Goal: Task Accomplishment & Management: Use online tool/utility

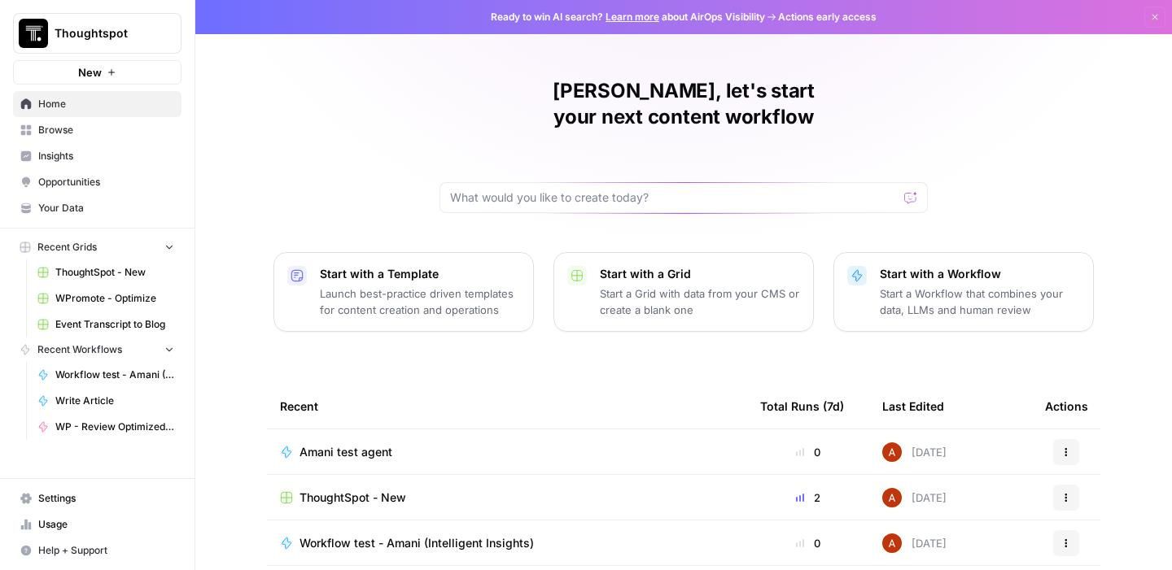
click at [382, 266] on p "Start with a Template" at bounding box center [420, 274] width 200 height 16
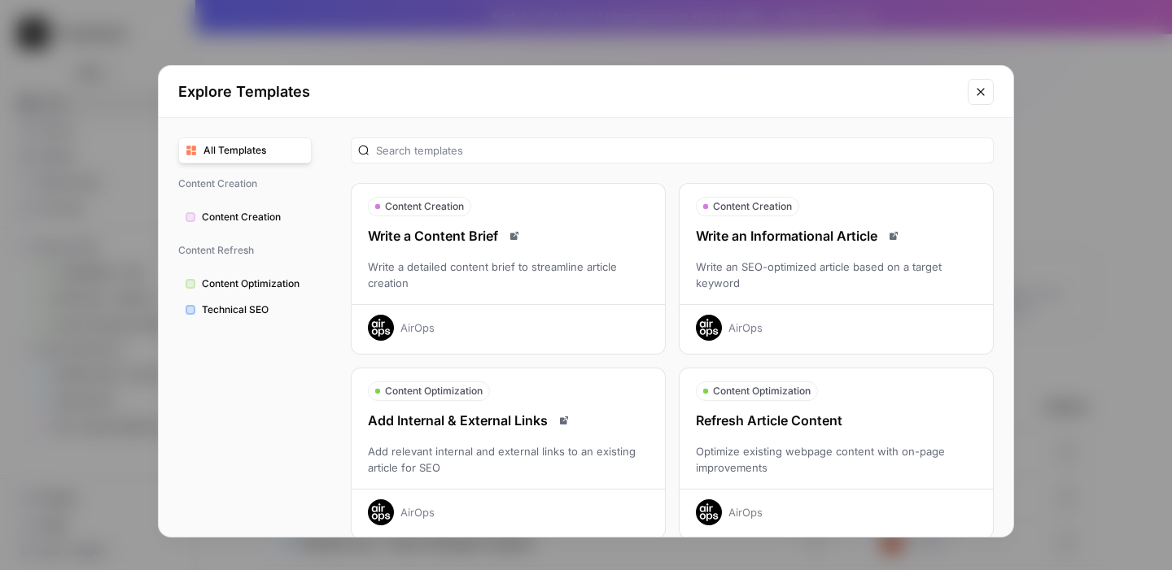
click at [261, 216] on span "Content Creation" at bounding box center [253, 217] width 103 height 15
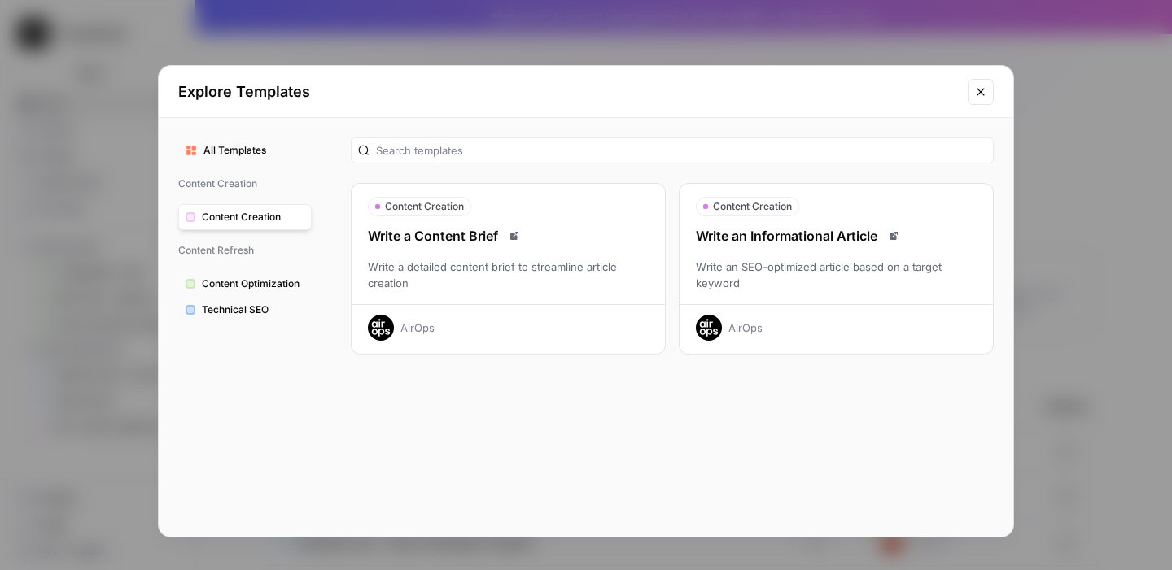
click at [248, 275] on button "Content Optimization" at bounding box center [244, 284] width 133 height 26
click at [247, 302] on button "Technical SEO" at bounding box center [244, 310] width 133 height 26
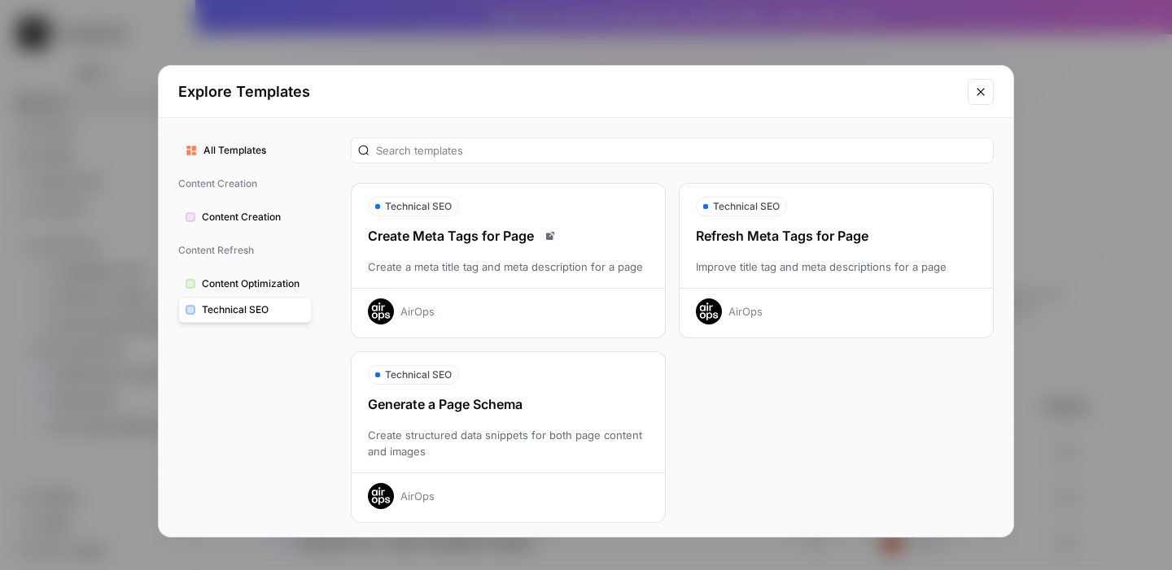
click at [286, 277] on span "Content Optimization" at bounding box center [253, 284] width 103 height 15
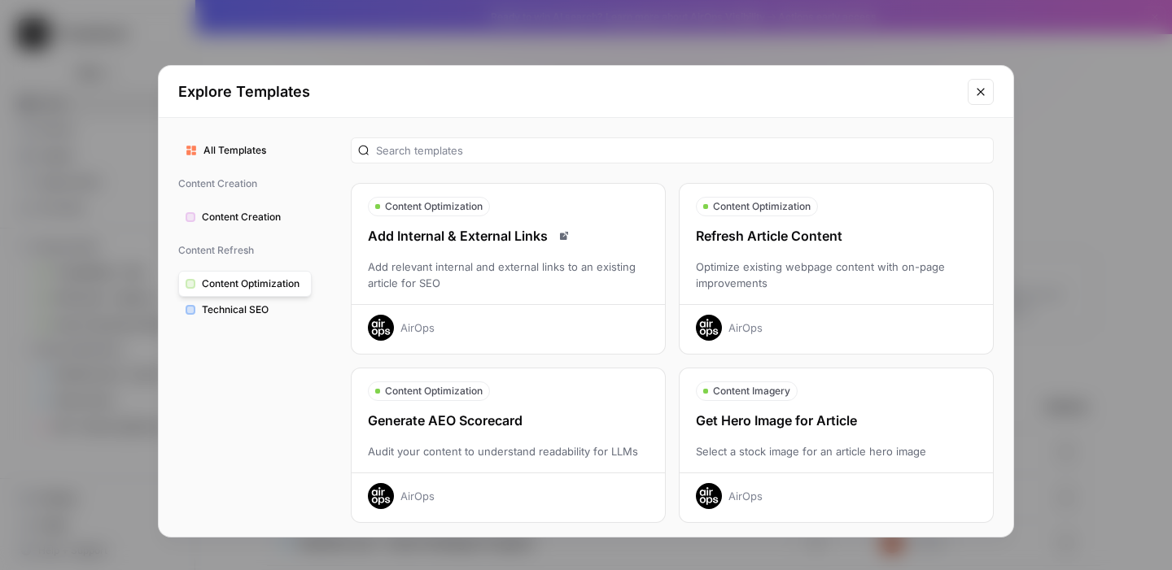
click at [255, 146] on span "All Templates" at bounding box center [253, 150] width 101 height 15
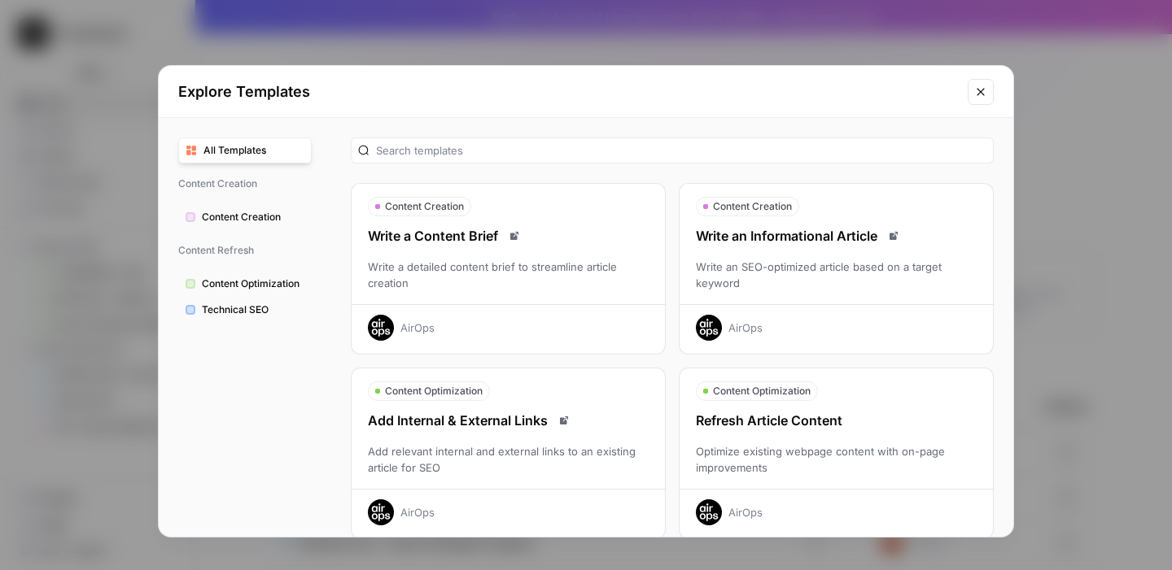
click at [983, 80] on button "Close modal" at bounding box center [980, 92] width 26 height 26
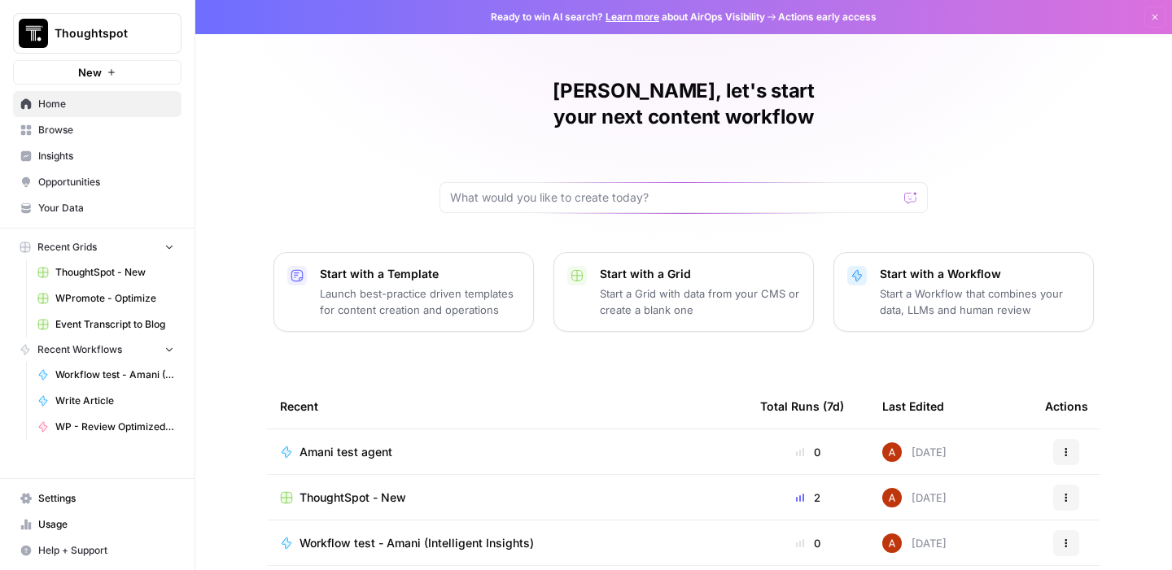
click at [715, 291] on p "Start a Grid with data from your CMS or create a blank one" at bounding box center [700, 302] width 200 height 33
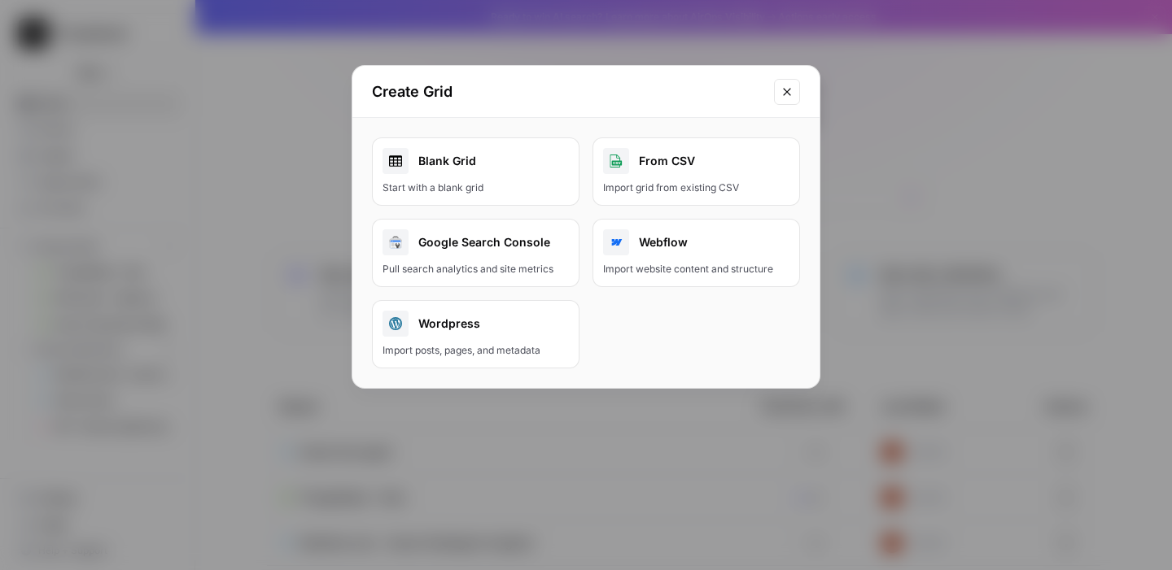
click at [795, 92] on button "Close modal" at bounding box center [787, 92] width 26 height 26
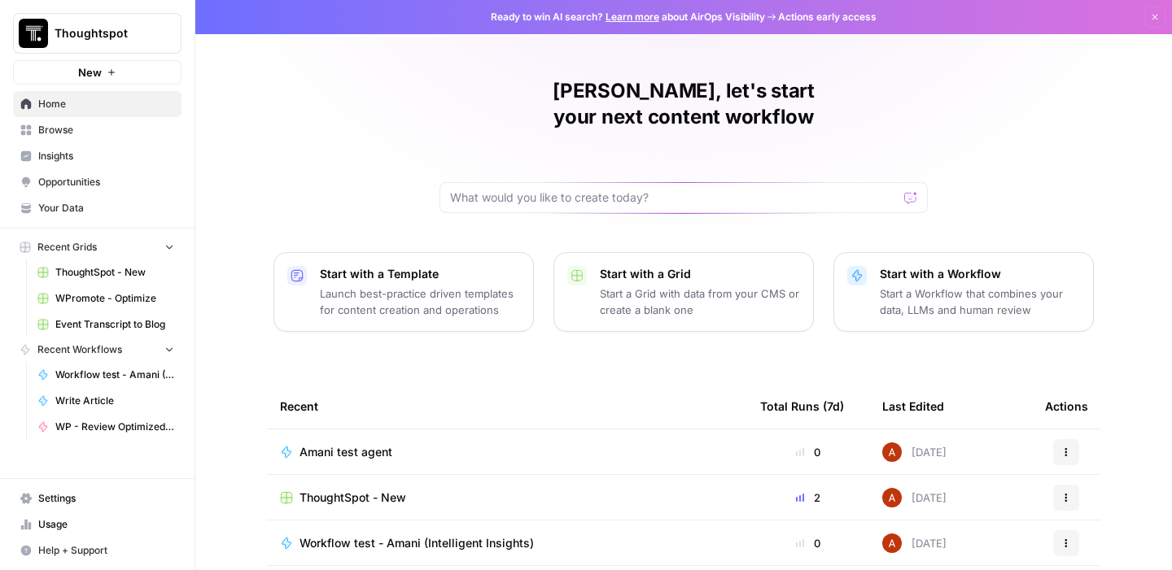
click at [867, 221] on div "Amani, let's start your next content workflow Start with a Template Launch best…" at bounding box center [683, 387] width 976 height 775
click at [862, 265] on button "Start with a Workflow Start a Workflow that combines your data, LLMs and human …" at bounding box center [963, 292] width 260 height 80
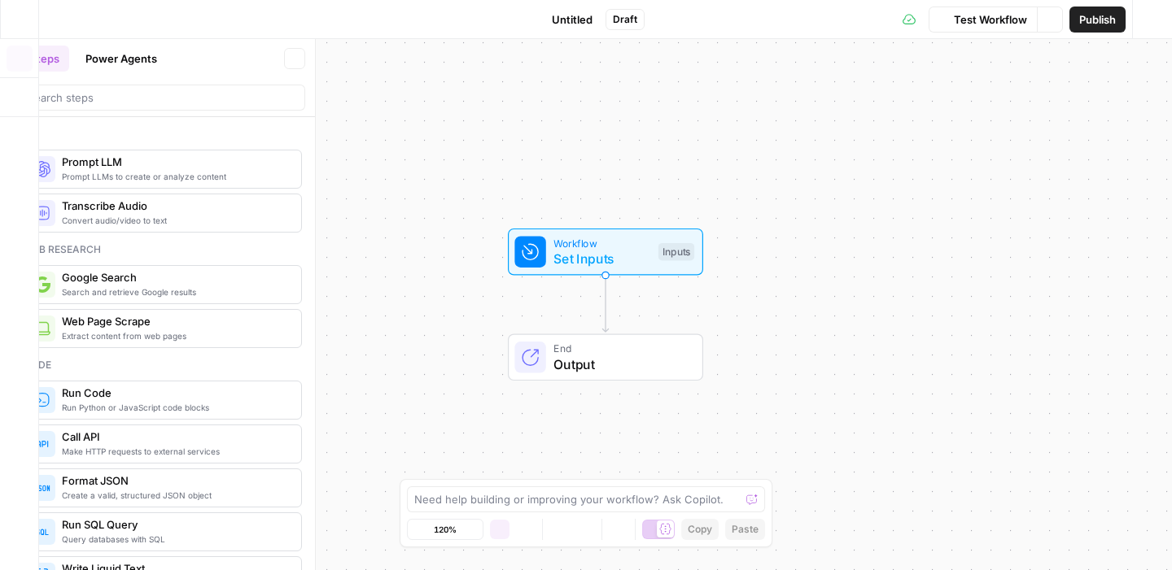
click at [17, 23] on icon "button" at bounding box center [19, 19] width 11 height 11
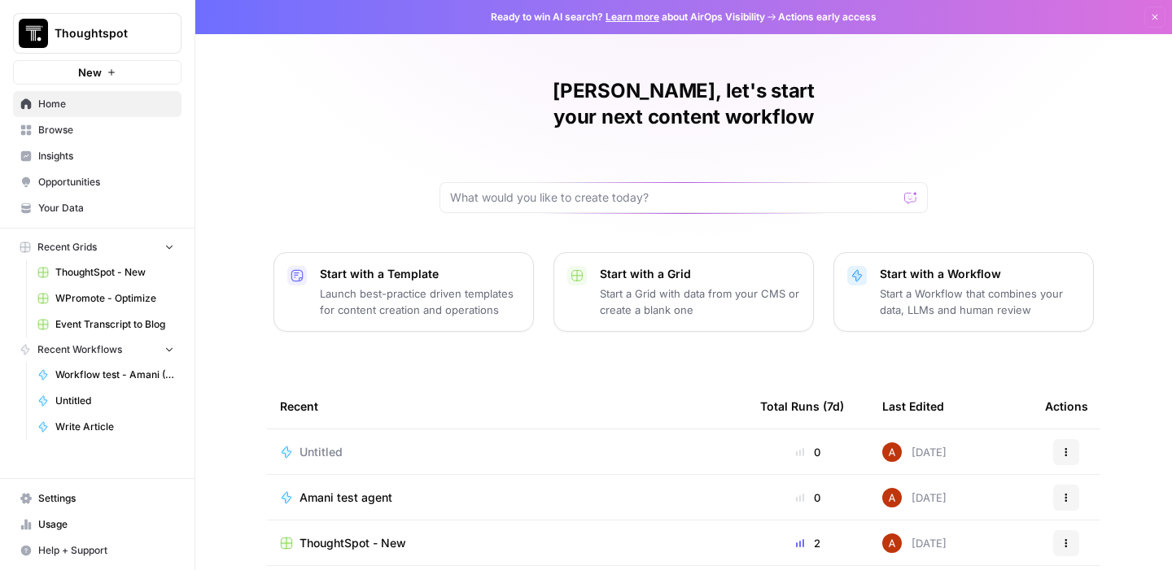
click at [318, 291] on button "Start with a Template Launch best-practice driven templates for content creatio…" at bounding box center [403, 292] width 260 height 80
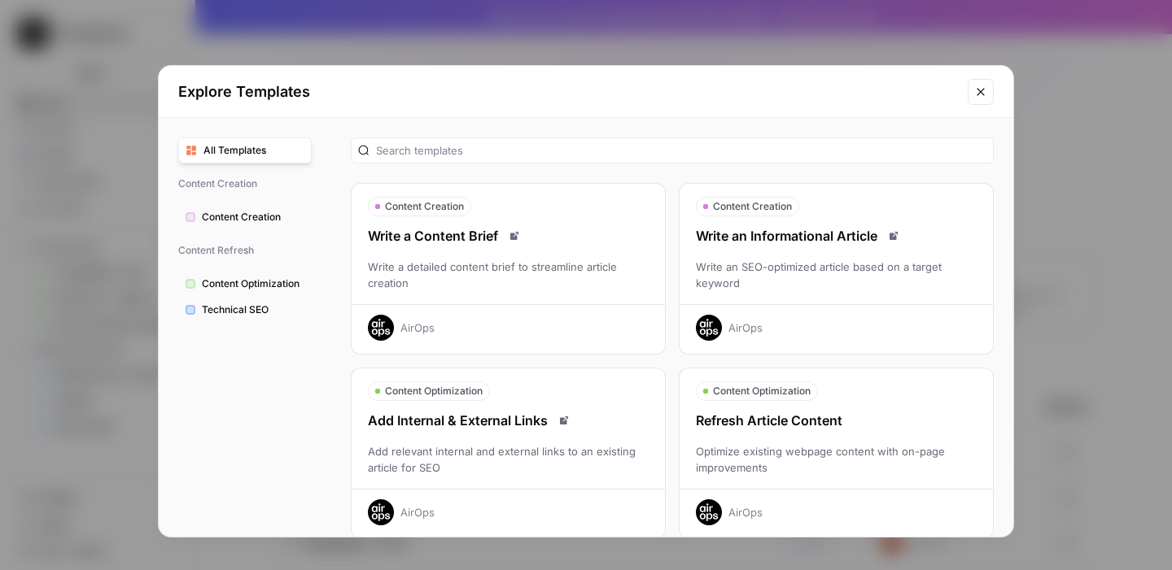
scroll to position [544, 0]
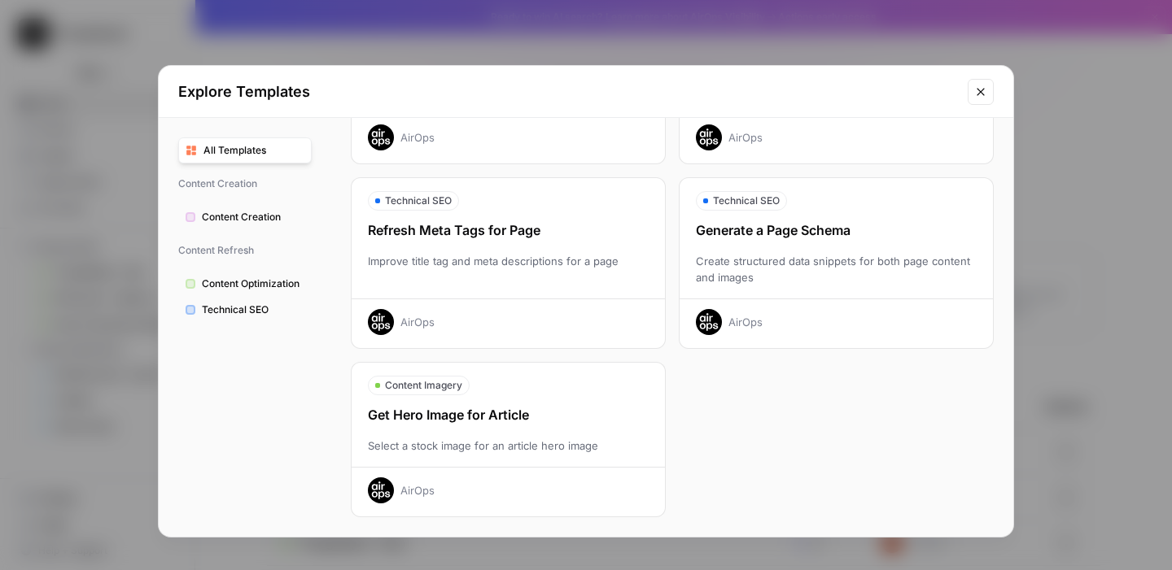
click at [1098, 207] on div "Explore Templates All Templates Content Creation Content Creation Content Refre…" at bounding box center [586, 285] width 1172 height 570
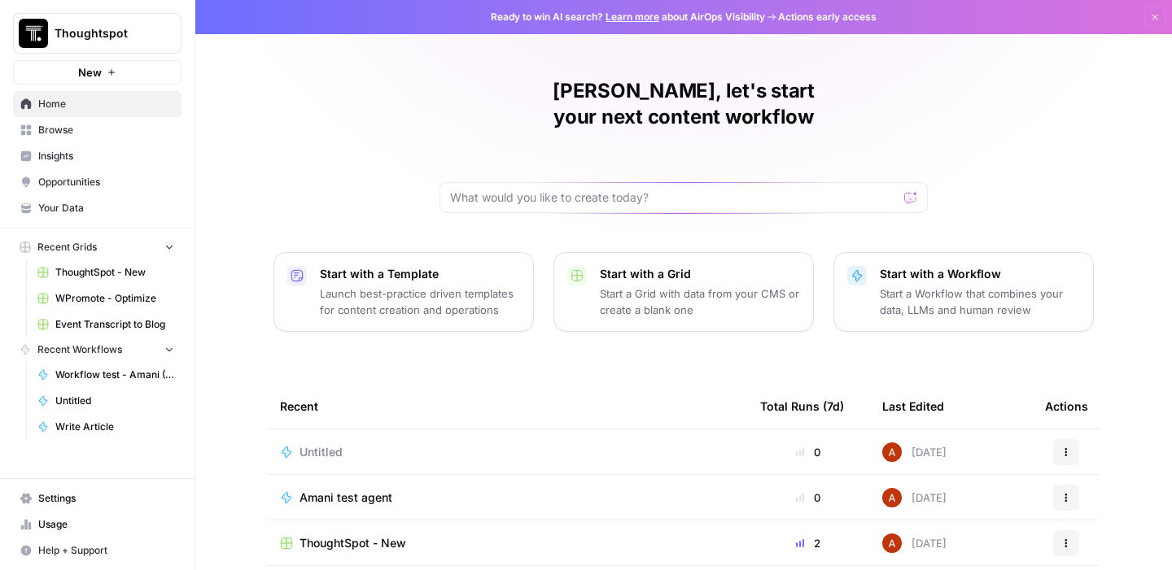
click at [1063, 448] on icon "button" at bounding box center [1066, 453] width 10 height 10
click at [942, 498] on span "Delete" at bounding box center [993, 501] width 130 height 16
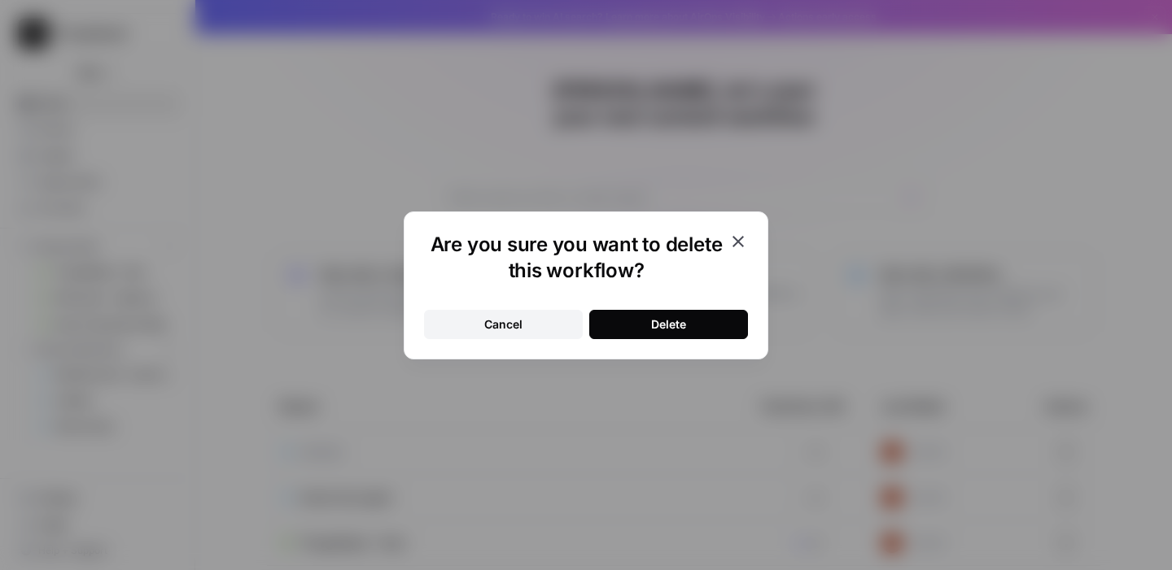
click at [718, 310] on button "Delete" at bounding box center [668, 324] width 159 height 29
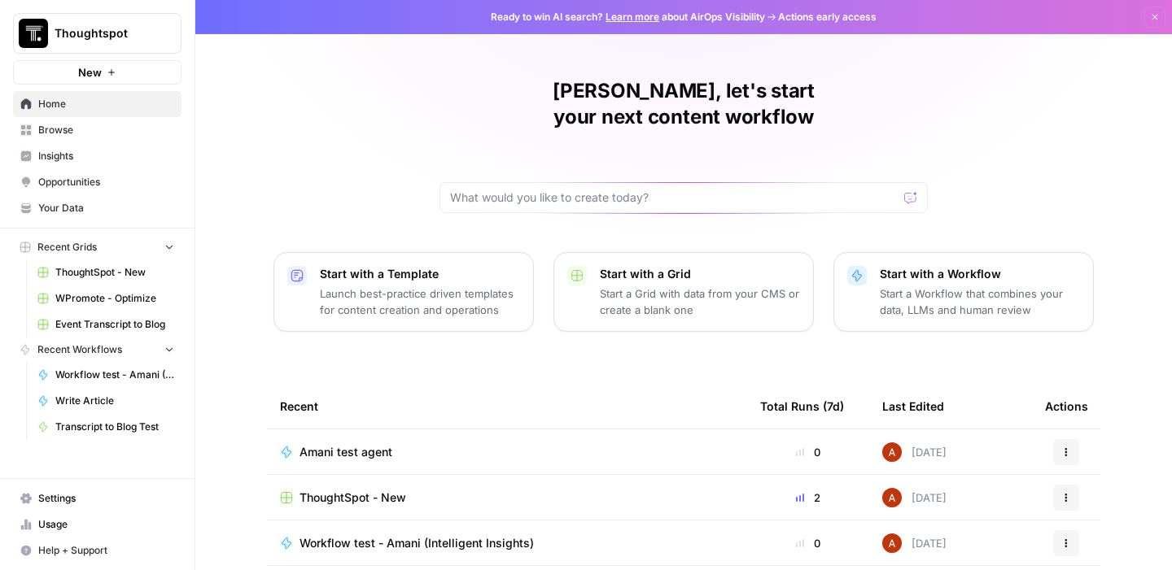
click at [391, 444] on div "Amani test agent" at bounding box center [352, 452] width 106 height 16
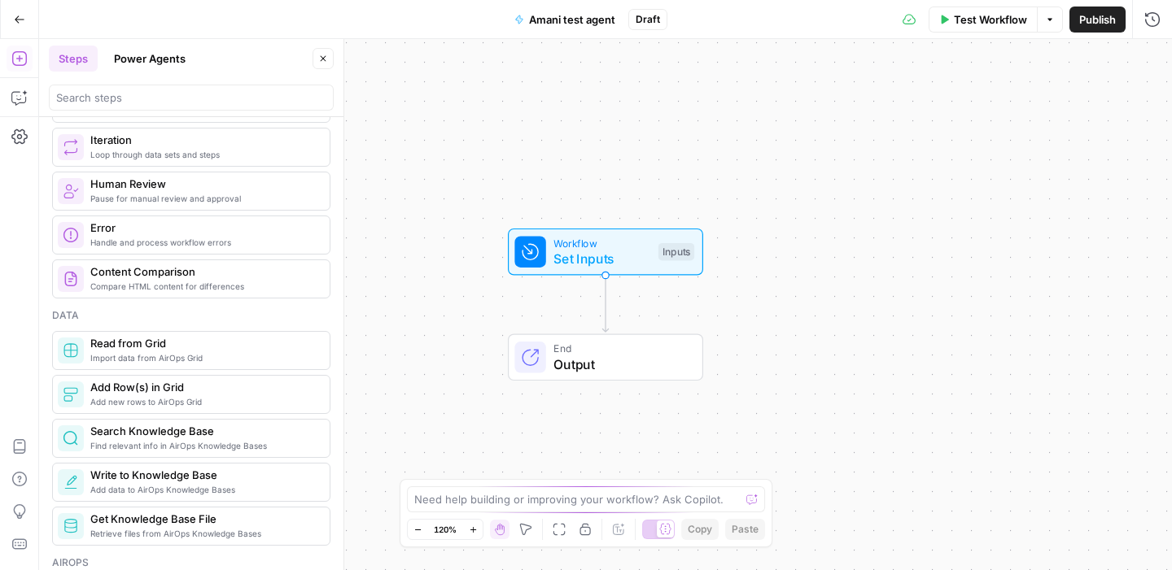
scroll to position [629, 0]
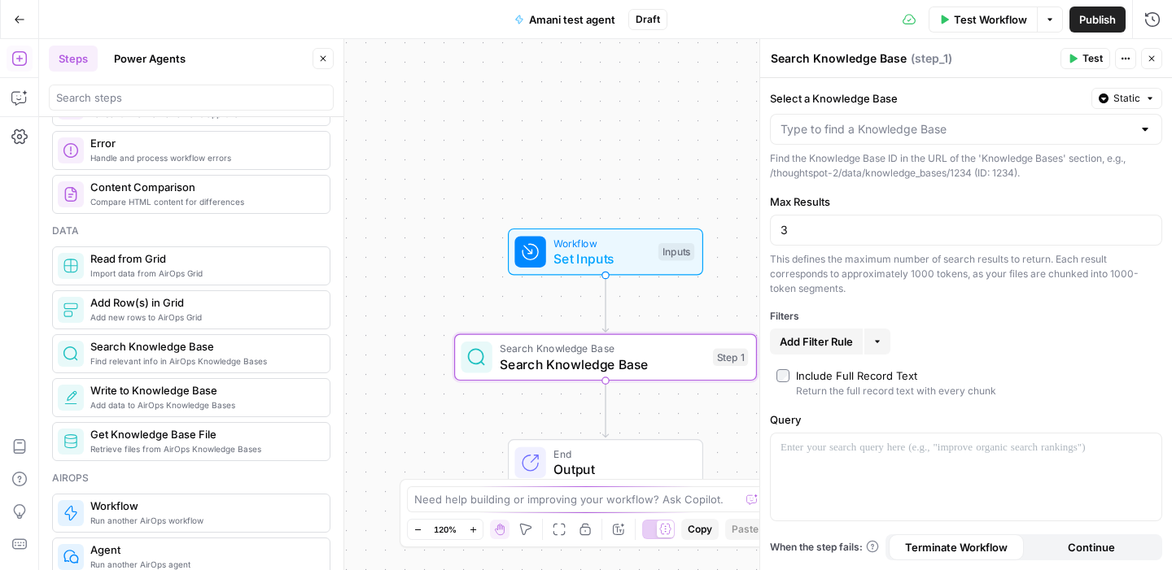
click at [850, 138] on div at bounding box center [966, 129] width 392 height 31
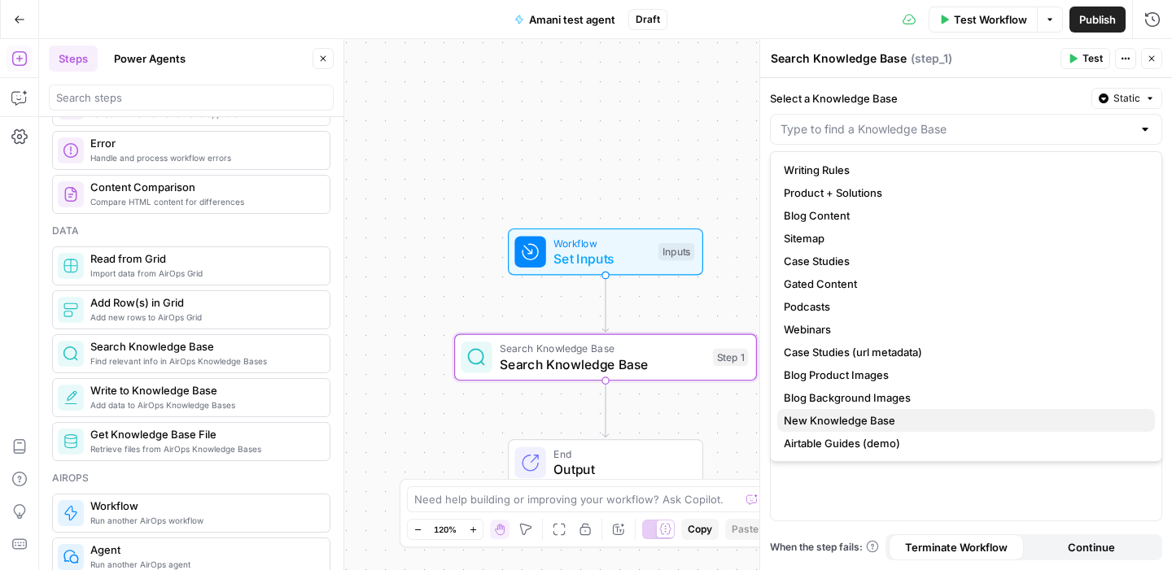
click at [880, 426] on span "New Knowledge Base" at bounding box center [963, 421] width 358 height 16
type input "New Knowledge Base"
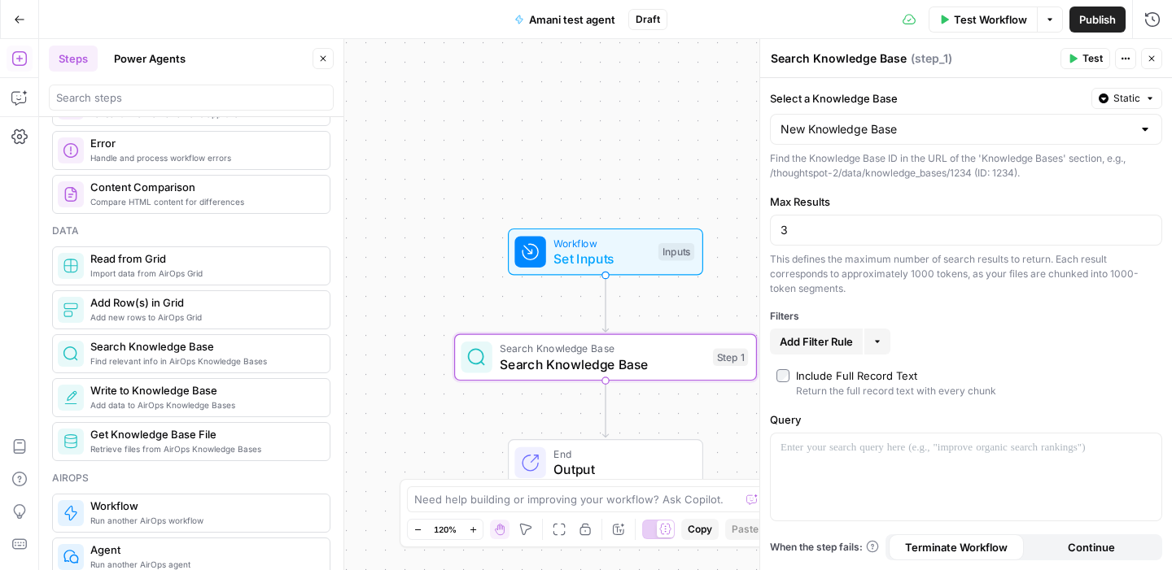
click at [819, 343] on span "Add Filter Rule" at bounding box center [815, 342] width 73 height 16
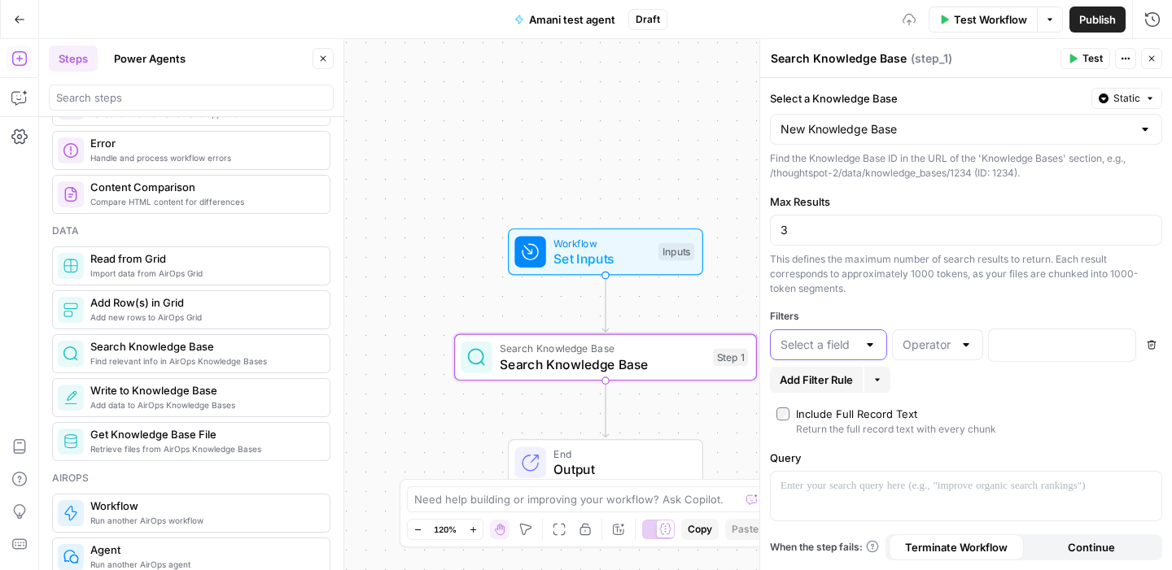
click at [823, 352] on input "text" at bounding box center [818, 345] width 76 height 16
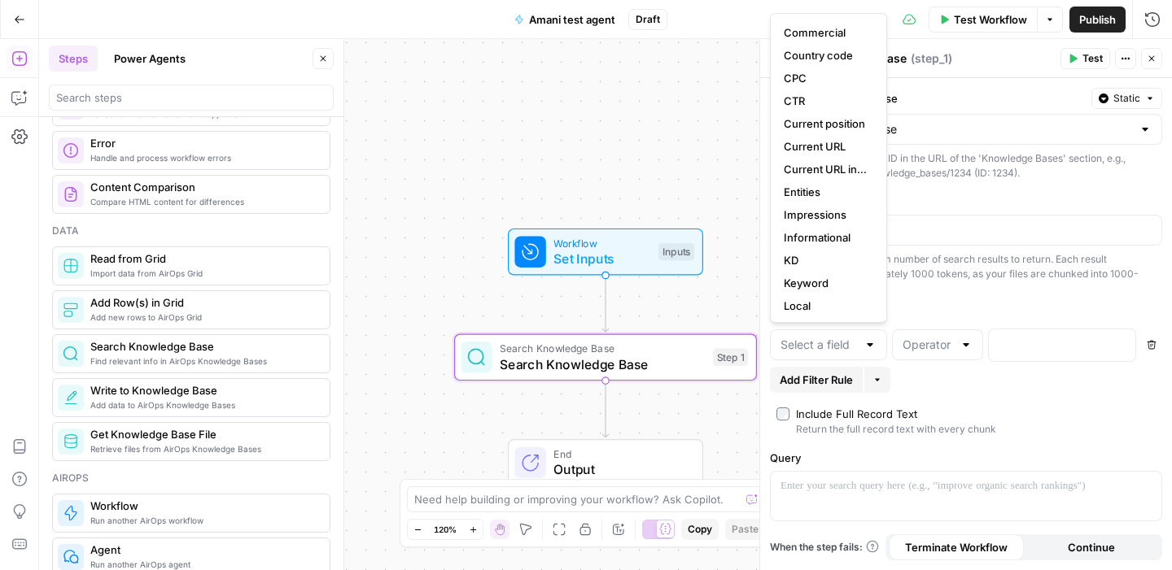
scroll to position [0, 0]
click at [809, 41] on button "Branded" at bounding box center [828, 31] width 103 height 23
type input "Branded"
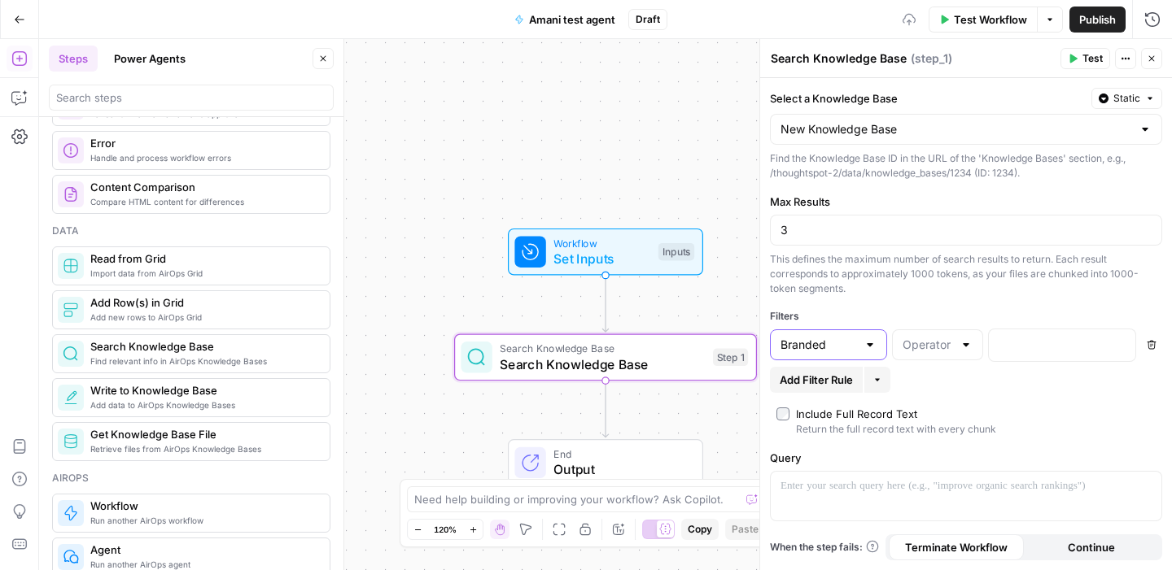
click at [830, 347] on input "Branded" at bounding box center [818, 345] width 76 height 16
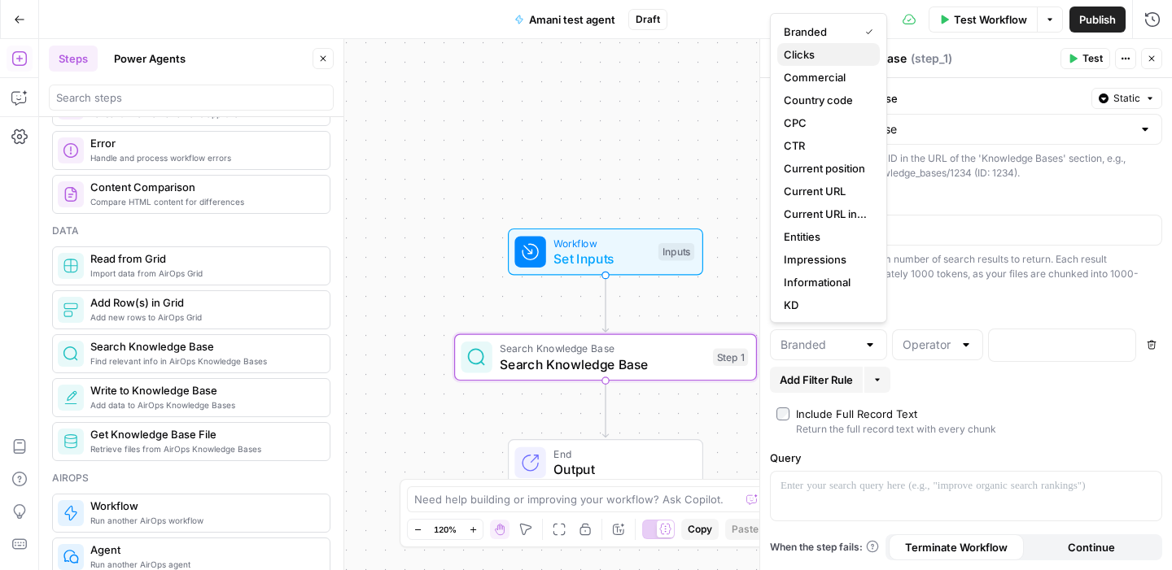
click at [826, 55] on span "Clicks" at bounding box center [825, 54] width 83 height 16
type input "Clicks"
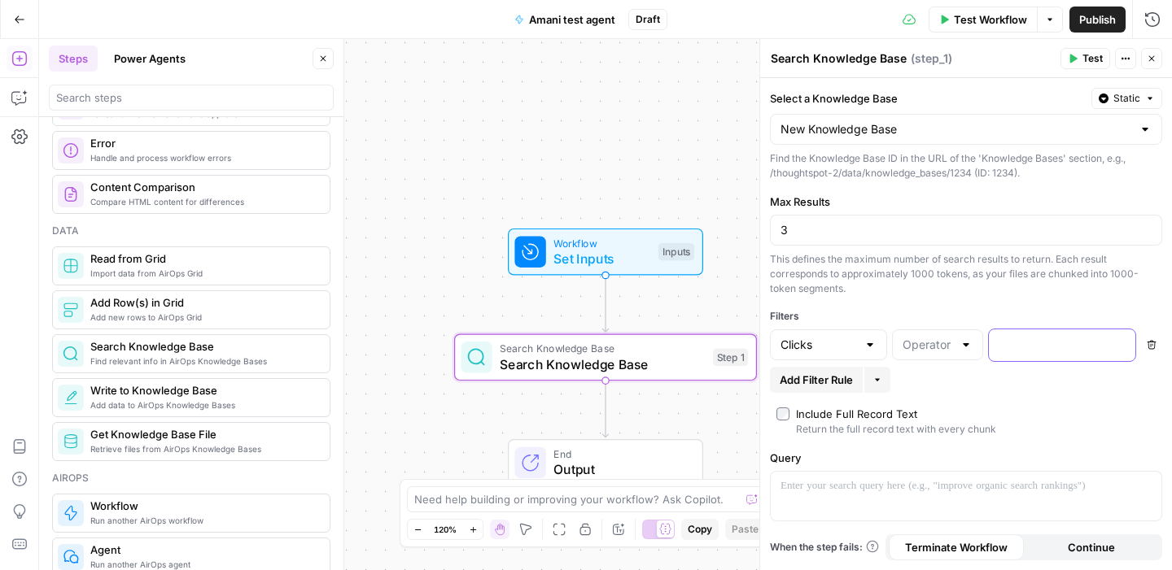
click at [1025, 335] on div at bounding box center [1049, 346] width 120 height 32
click at [932, 341] on input "text" at bounding box center [927, 345] width 50 height 16
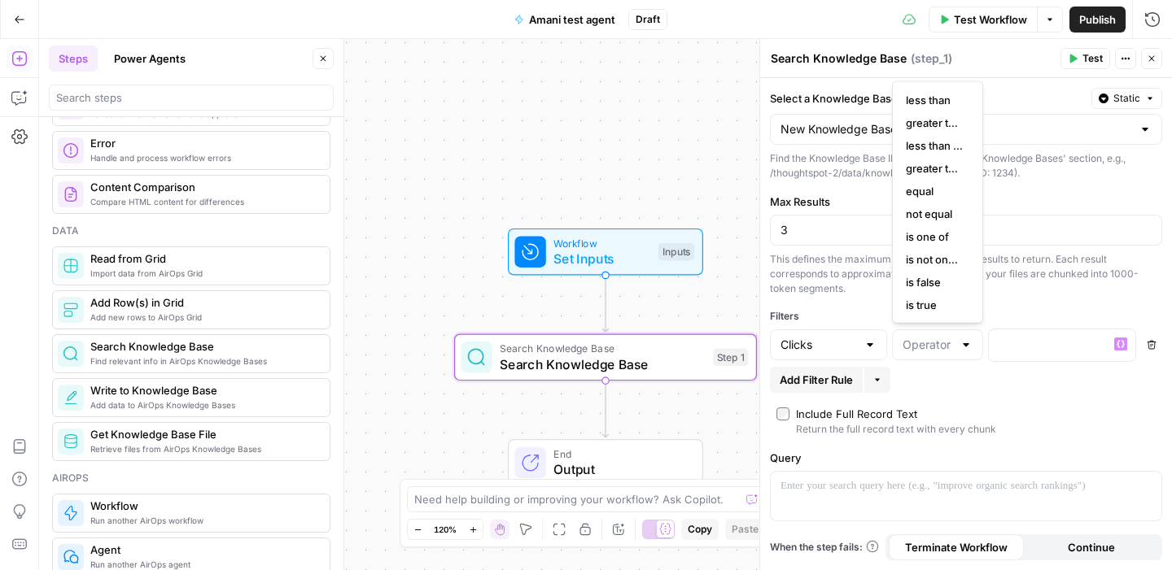
click at [816, 390] on button "Add Filter Rule" at bounding box center [816, 380] width 93 height 26
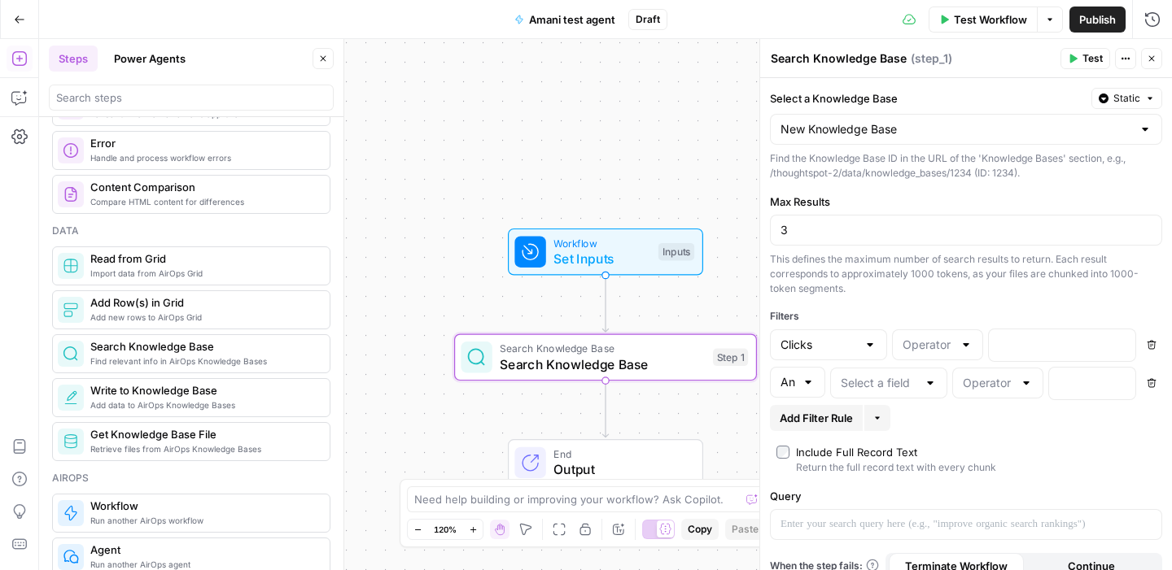
click at [816, 390] on div "And" at bounding box center [797, 382] width 55 height 31
click at [956, 445] on div "Include Full Record Text" at bounding box center [896, 452] width 200 height 16
type input "And"
click at [1152, 386] on icon "button" at bounding box center [1151, 383] width 10 height 10
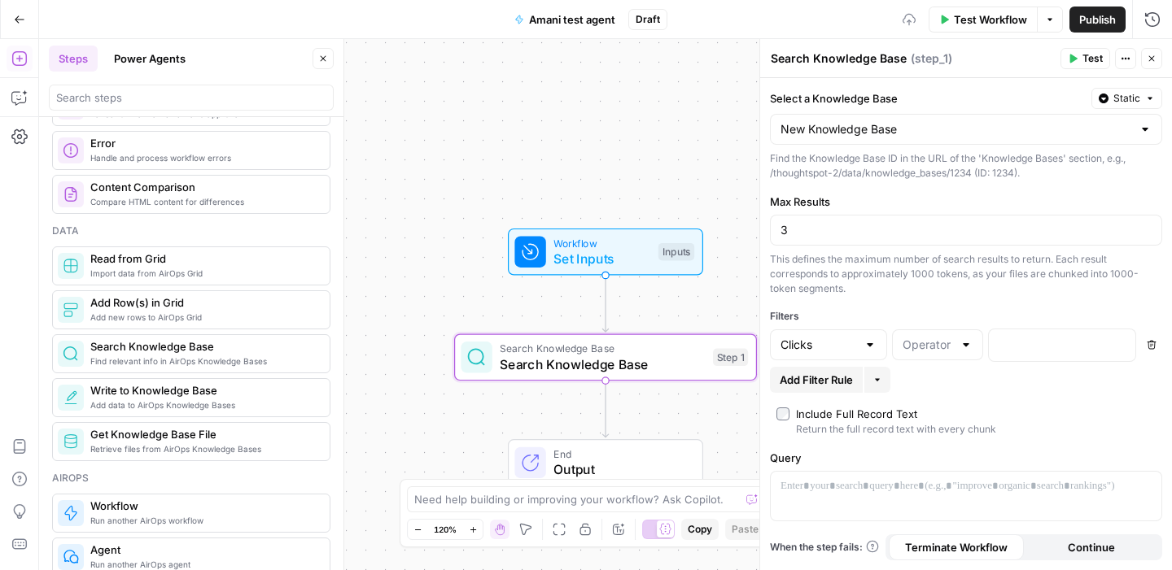
click at [1151, 349] on icon "button" at bounding box center [1151, 345] width 9 height 9
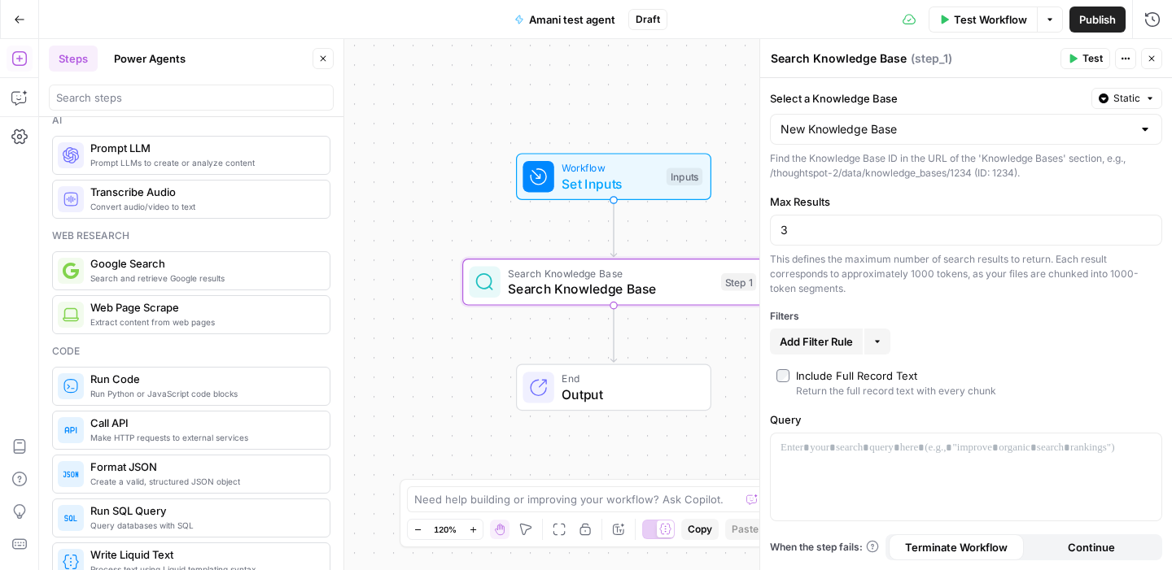
scroll to position [15, 0]
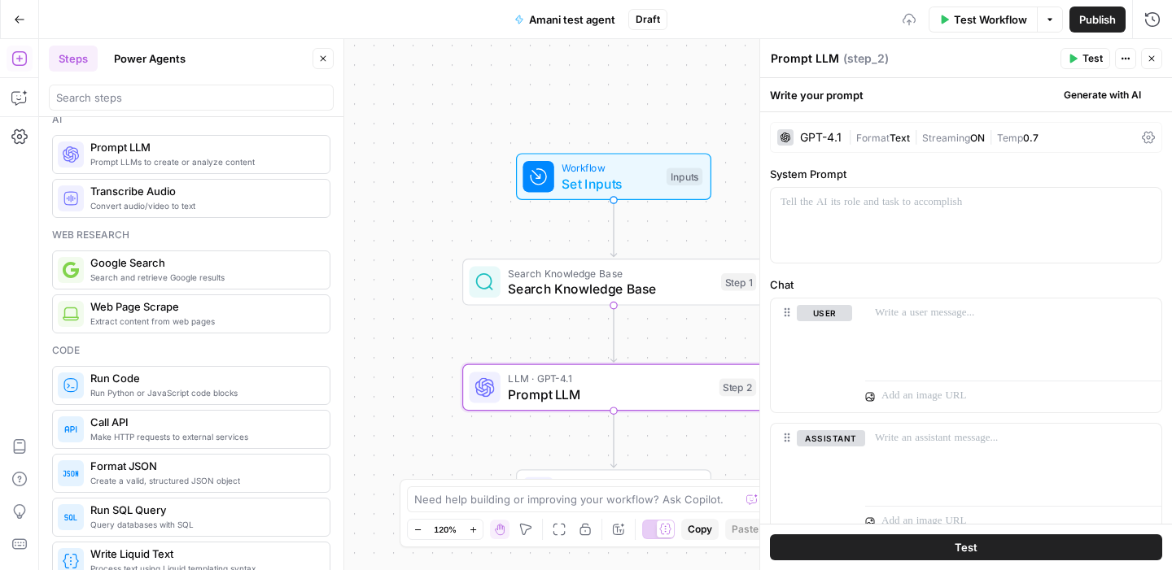
drag, startPoint x: 143, startPoint y: 159, endPoint x: 766, endPoint y: 12, distance: 639.4
click at [912, 223] on div at bounding box center [966, 225] width 391 height 75
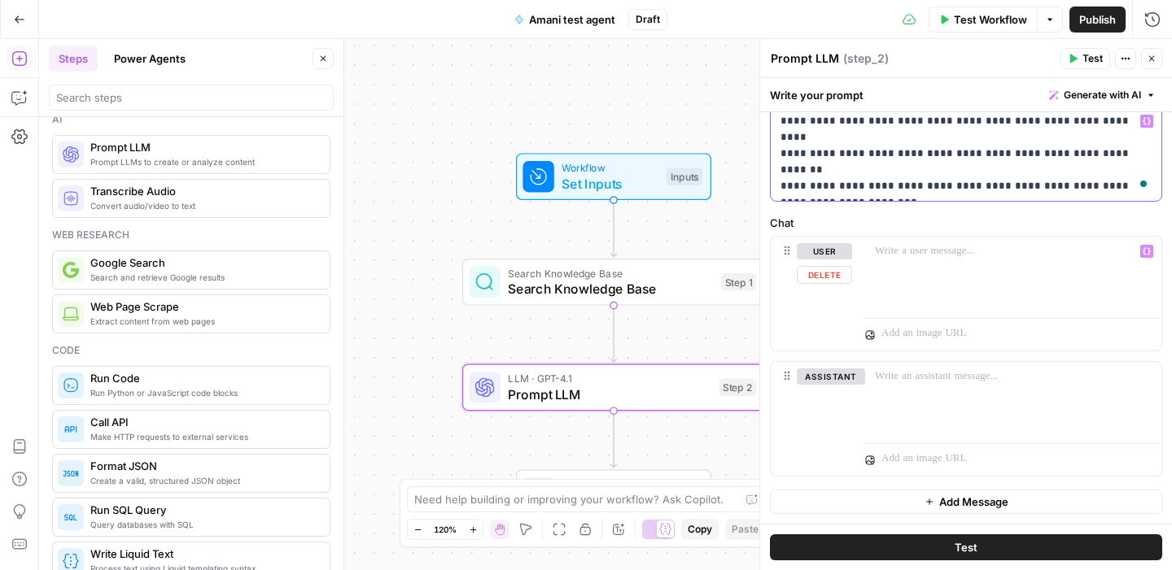
scroll to position [0, 0]
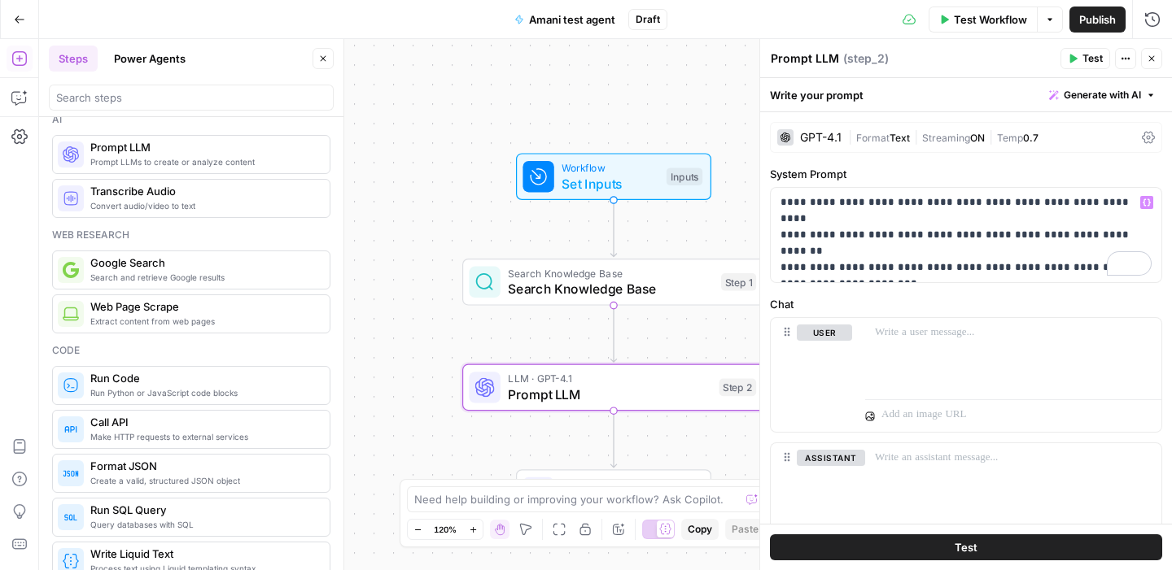
click at [1073, 58] on icon "button" at bounding box center [1073, 59] width 7 height 9
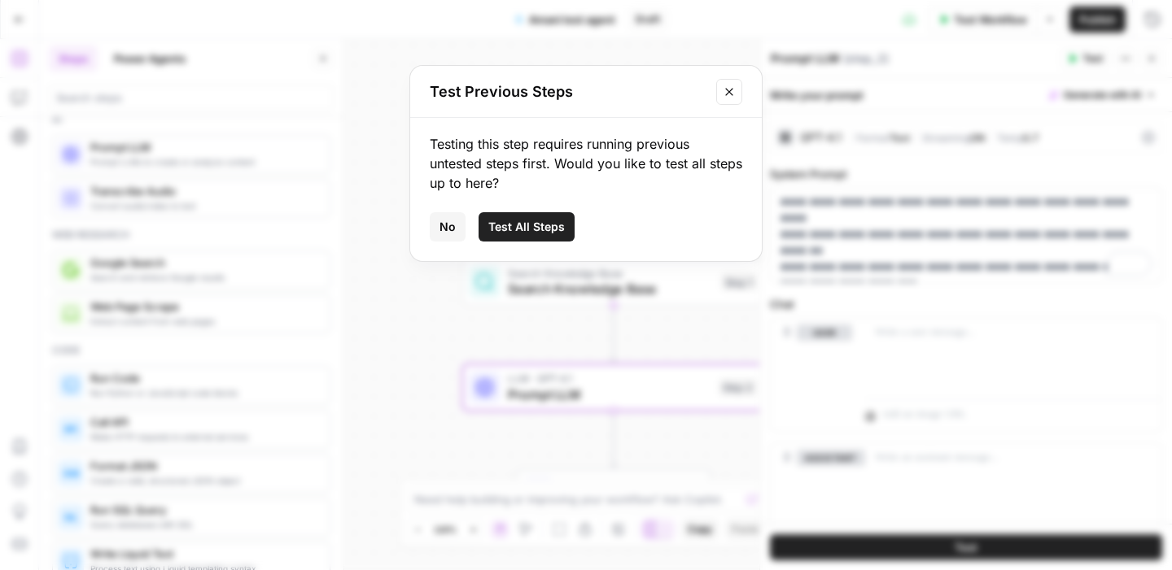
click at [489, 222] on span "Test All Steps" at bounding box center [526, 227] width 76 height 16
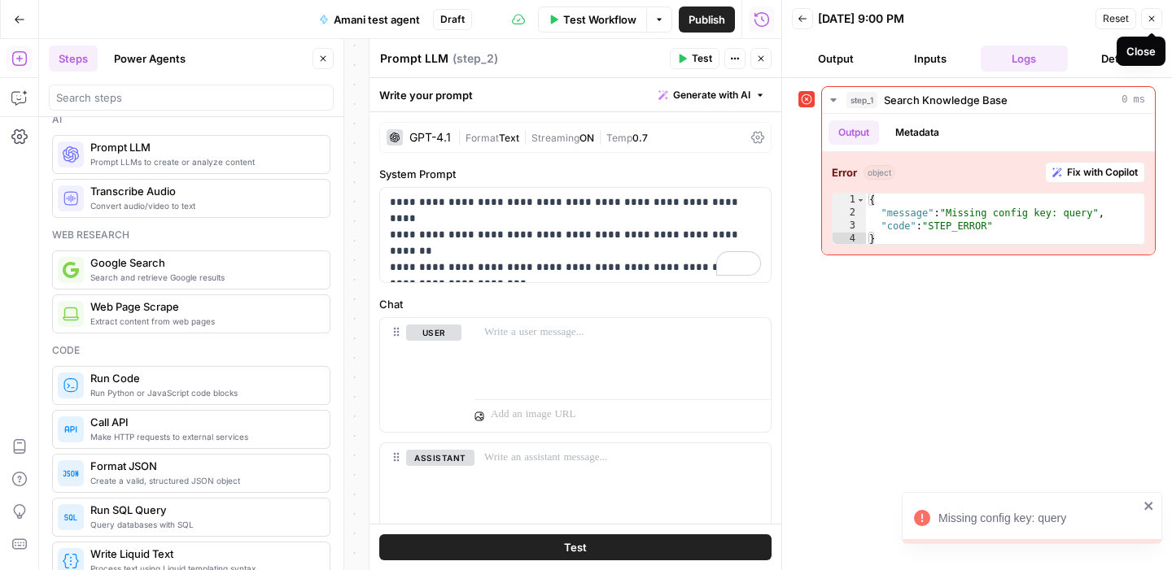
click at [1150, 24] on button "Close" at bounding box center [1151, 18] width 21 height 21
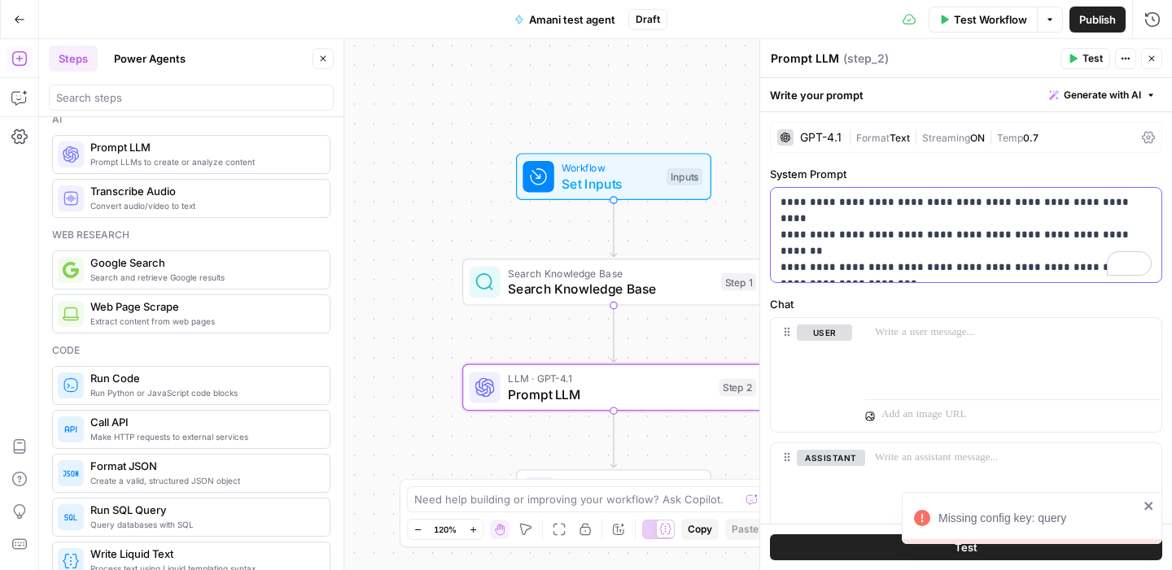
click at [950, 267] on p "**********" at bounding box center [965, 234] width 371 height 81
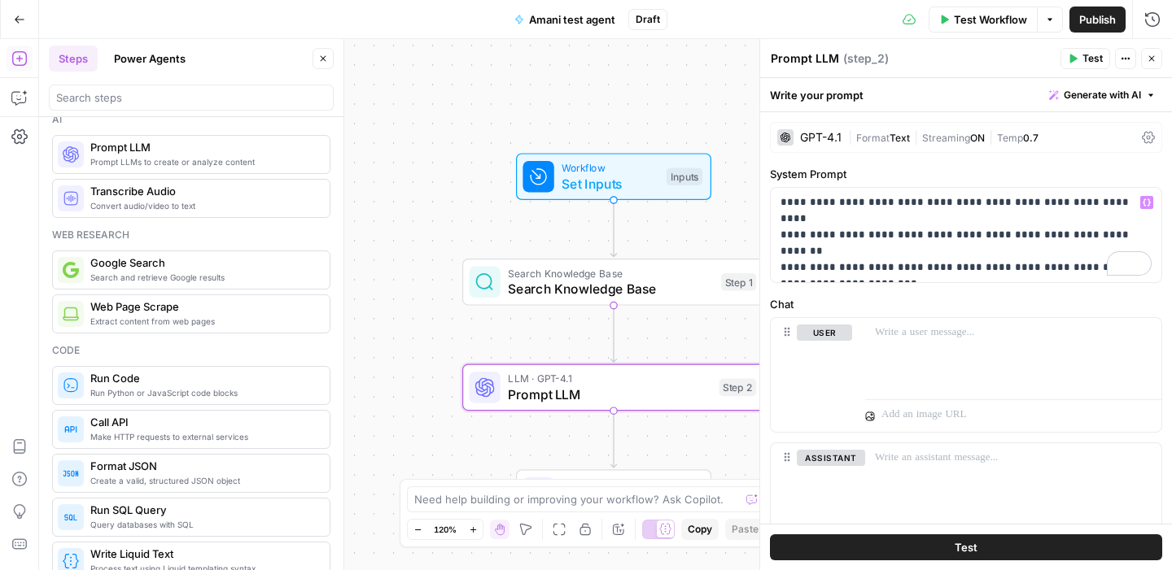
click at [889, 131] on div "| Format Text | Streaming ON | Temp 0.7" at bounding box center [991, 137] width 287 height 15
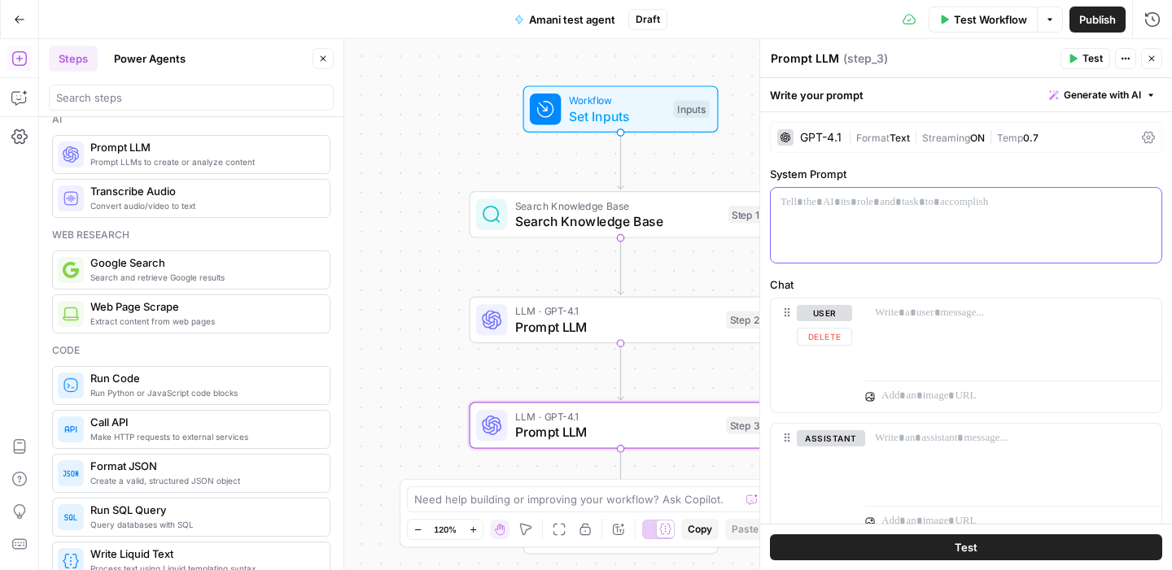
click at [850, 226] on div at bounding box center [966, 225] width 391 height 75
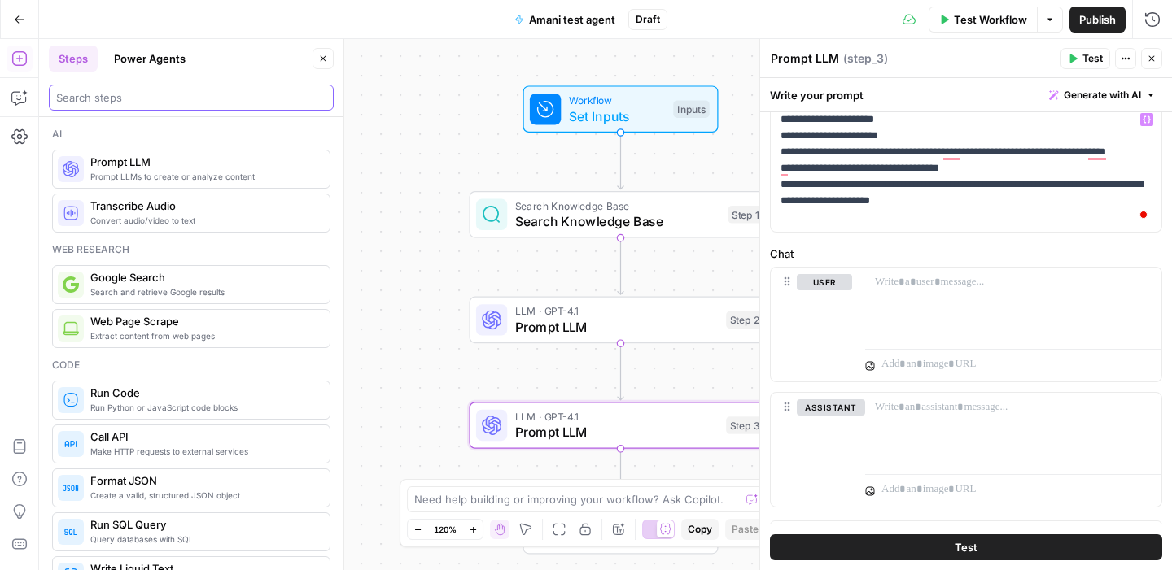
click at [164, 96] on input "search" at bounding box center [191, 98] width 270 height 16
type input "logi"
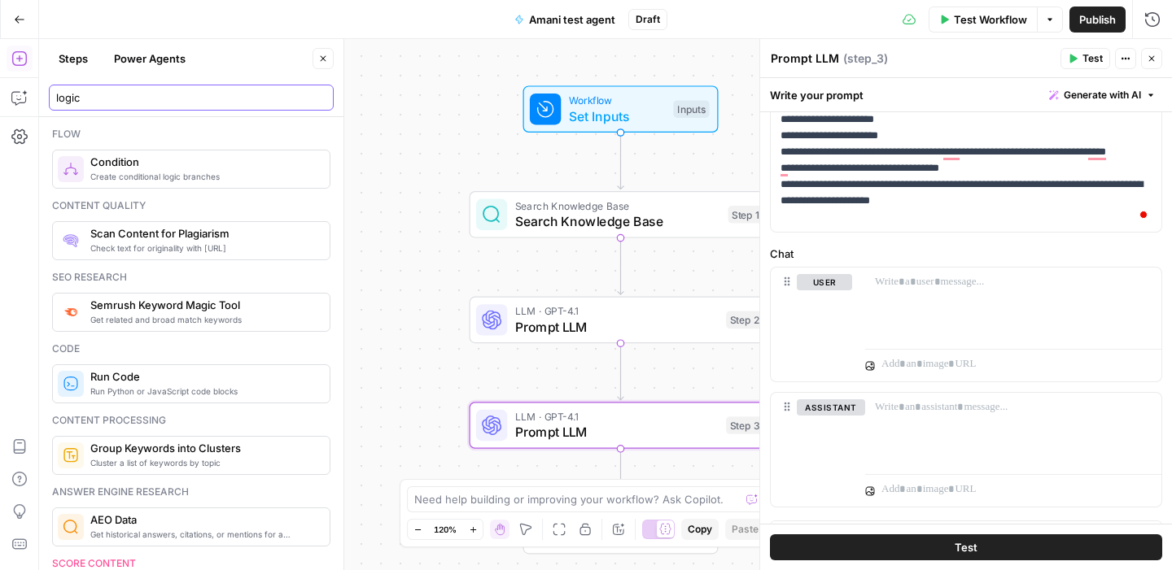
type input "logic"
click at [206, 161] on span "Condition" at bounding box center [203, 162] width 226 height 16
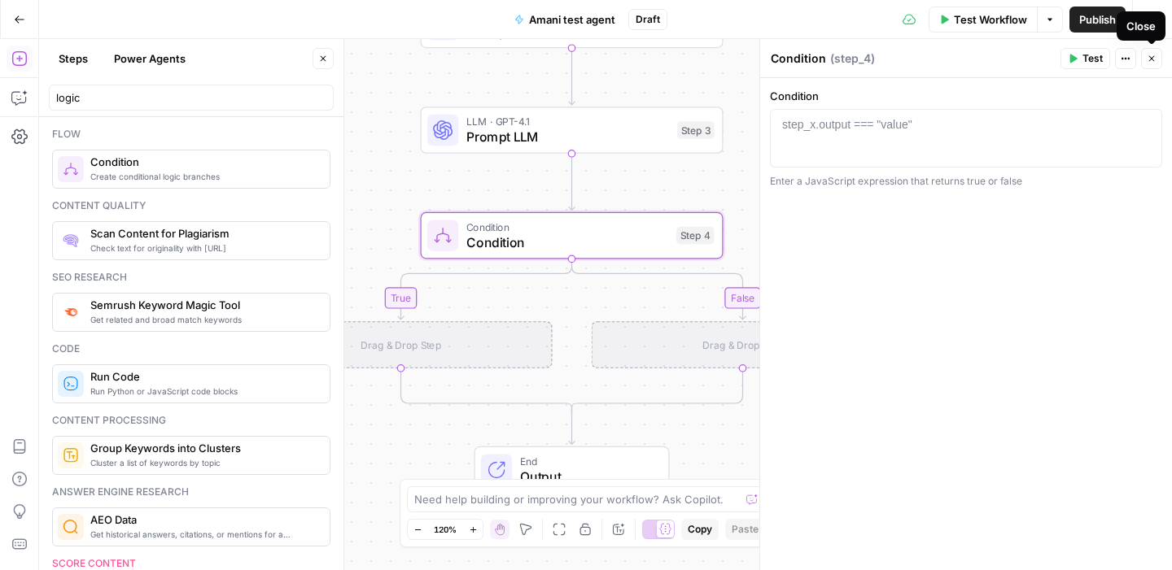
click at [1144, 55] on button "Close" at bounding box center [1151, 58] width 21 height 21
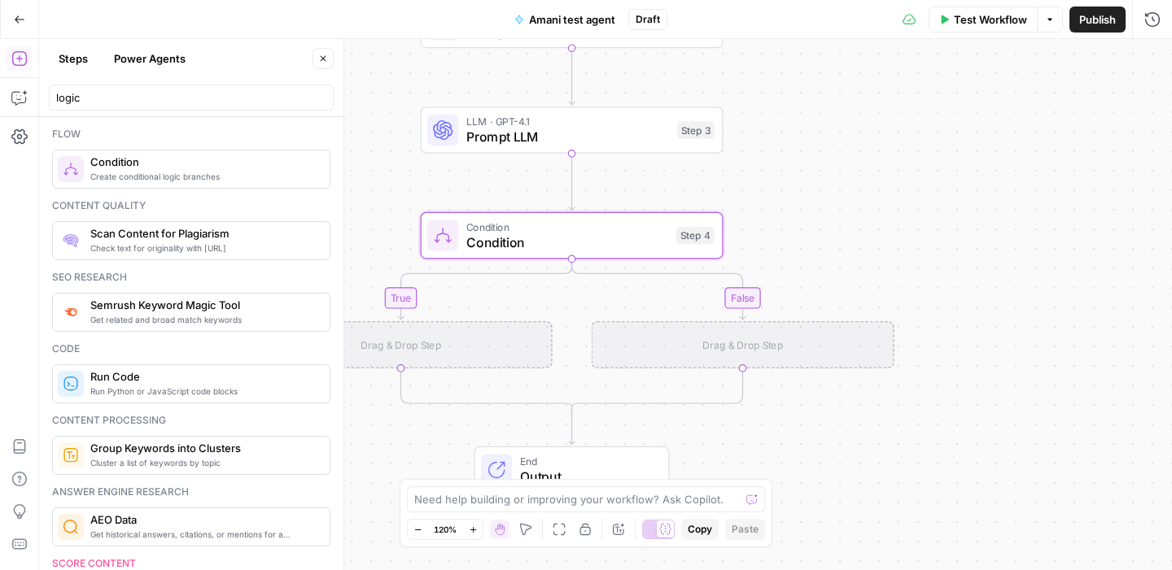
click at [532, 237] on span "Condition" at bounding box center [567, 243] width 202 height 20
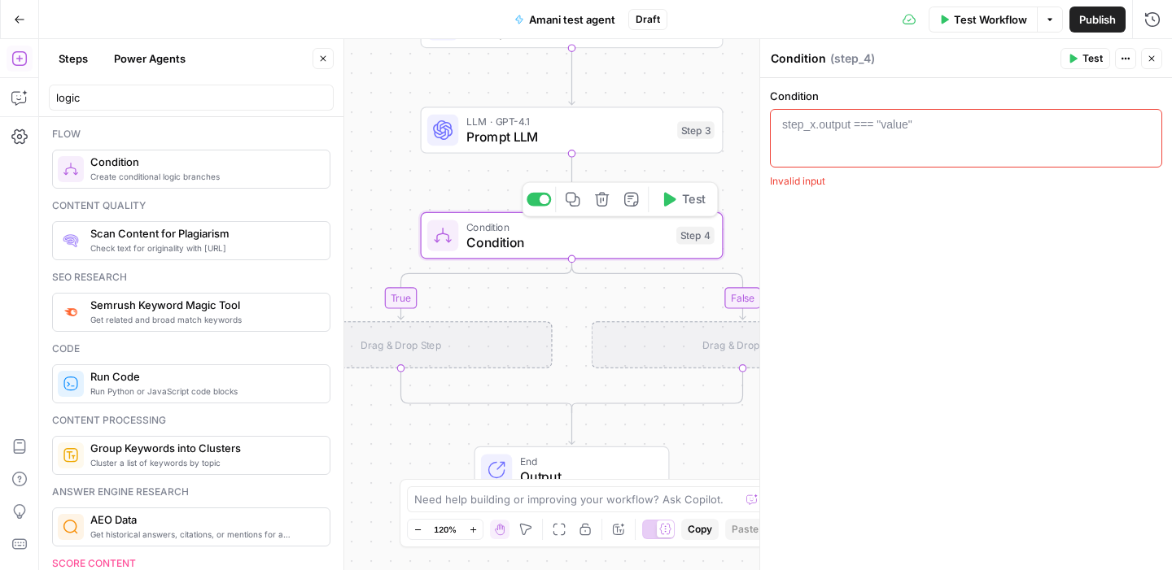
click at [875, 132] on div "step_x.output === "value"" at bounding box center [847, 124] width 130 height 16
paste textarea "**********"
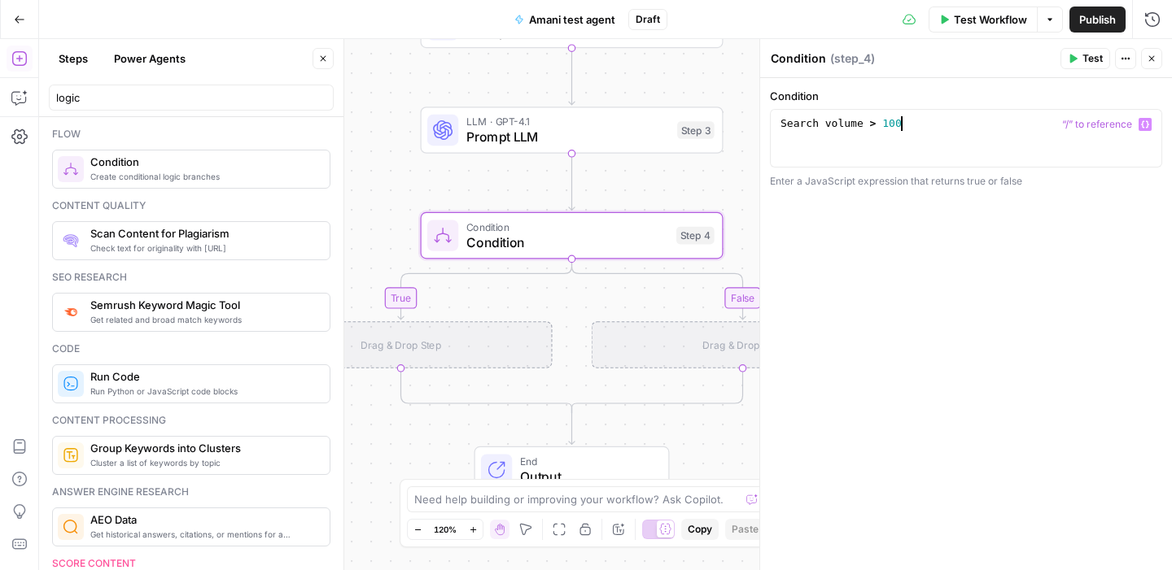
type textarea "**********"
paste textarea "**********"
type textarea "**********"
paste textarea "**********"
type textarea "**********"
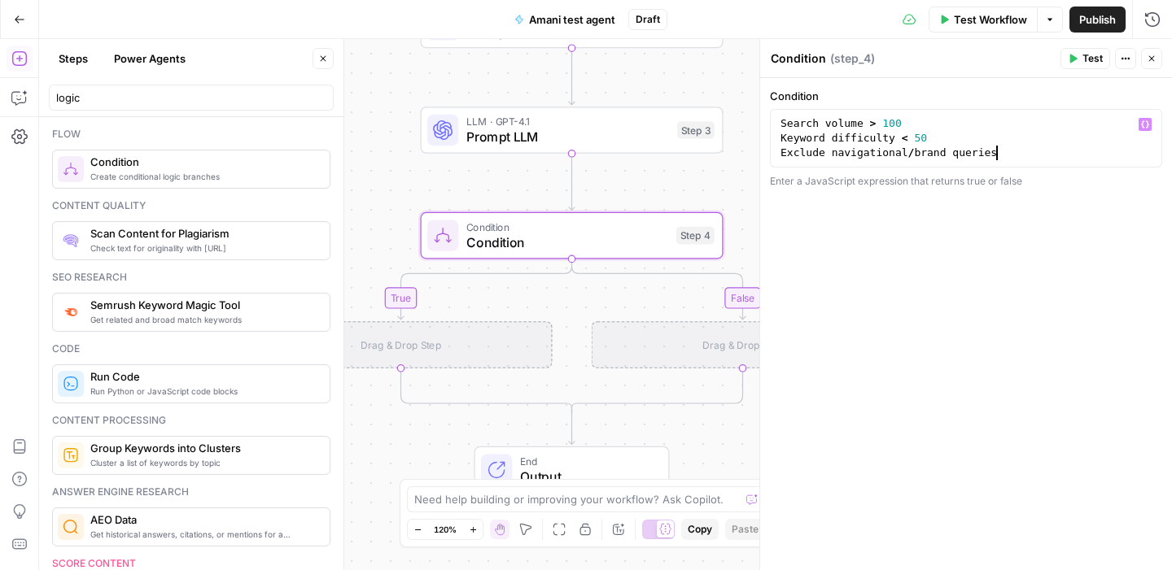
click at [466, 360] on div "Drag & Drop Step" at bounding box center [401, 344] width 303 height 47
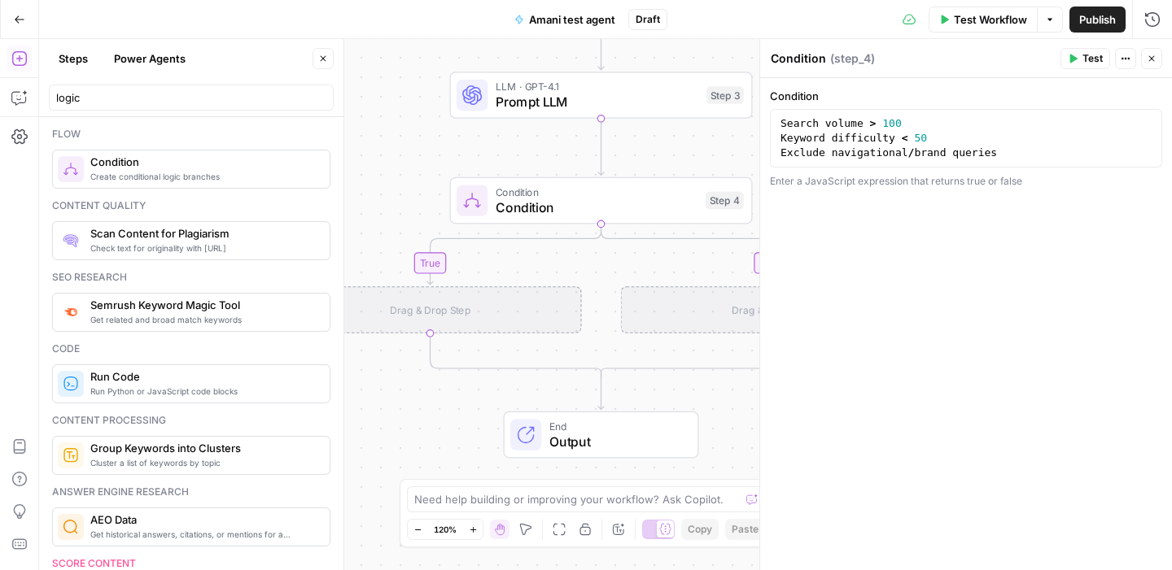
click at [480, 320] on div "Drag & Drop Step" at bounding box center [430, 309] width 303 height 47
click at [226, 103] on input "logic" at bounding box center [191, 98] width 270 height 16
click at [318, 98] on input "logic" at bounding box center [191, 98] width 270 height 16
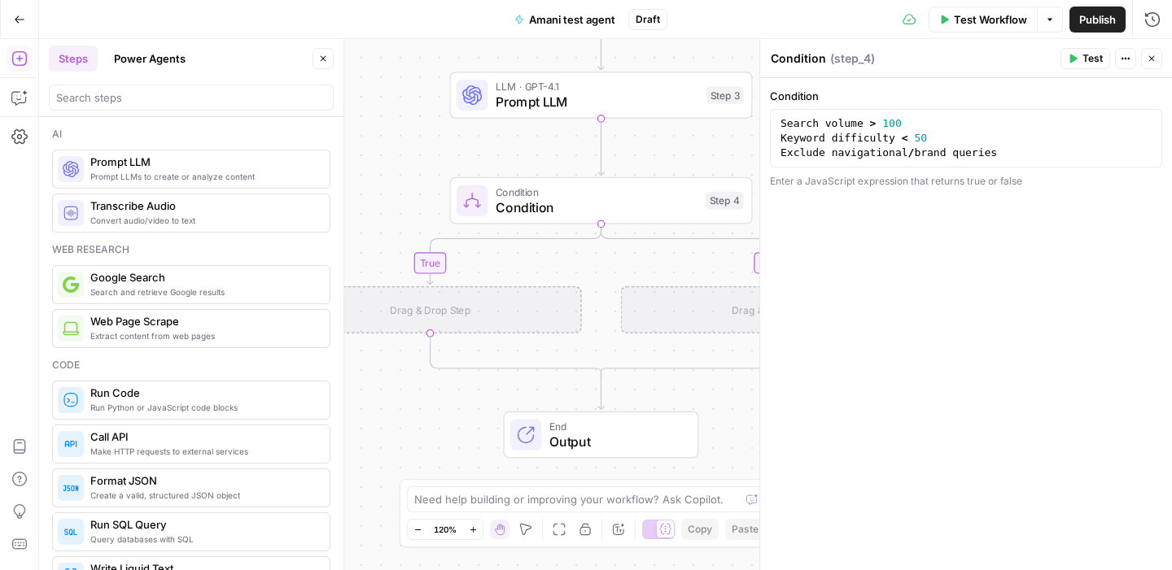
click at [190, 170] on span "Prompt LLMs to create or analyze content" at bounding box center [203, 176] width 226 height 13
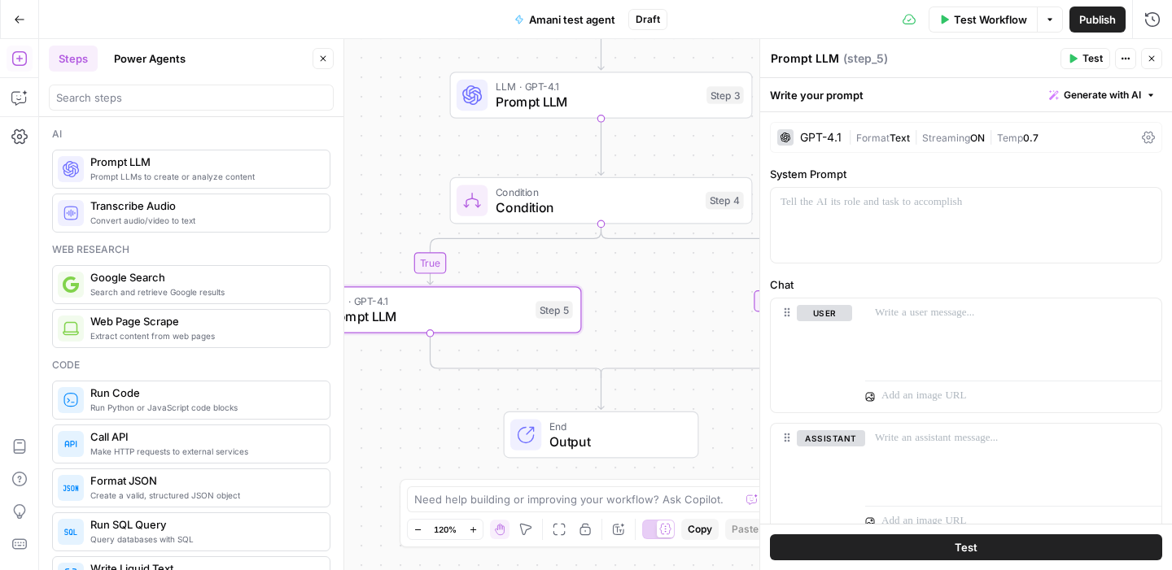
drag, startPoint x: 535, startPoint y: 429, endPoint x: 915, endPoint y: 0, distance: 573.5
click at [915, 212] on div at bounding box center [966, 225] width 391 height 75
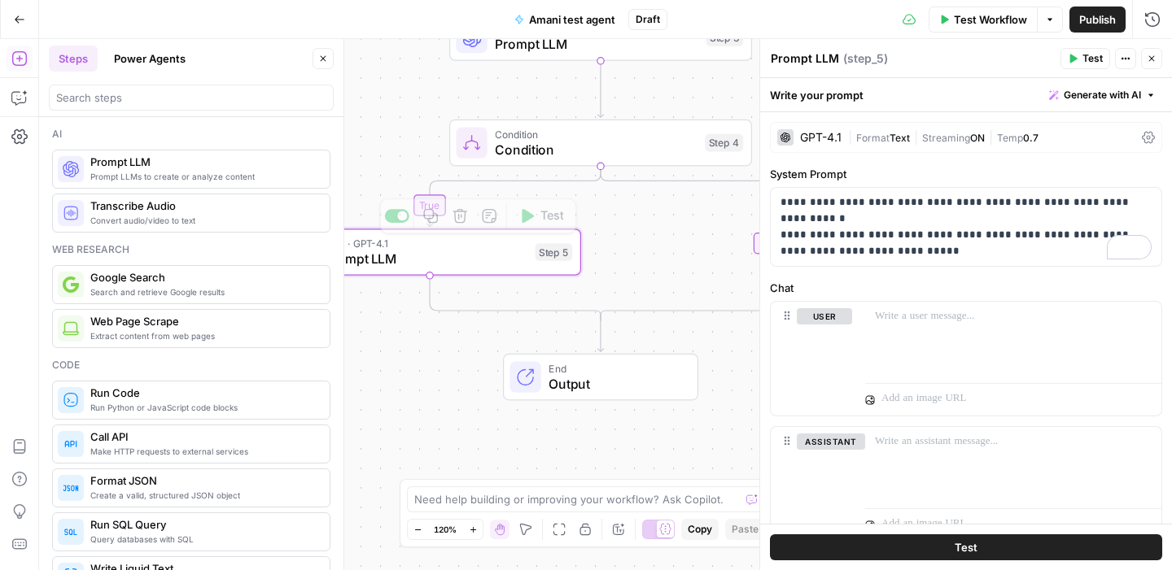
click at [462, 267] on span "Prompt LLM" at bounding box center [425, 259] width 203 height 20
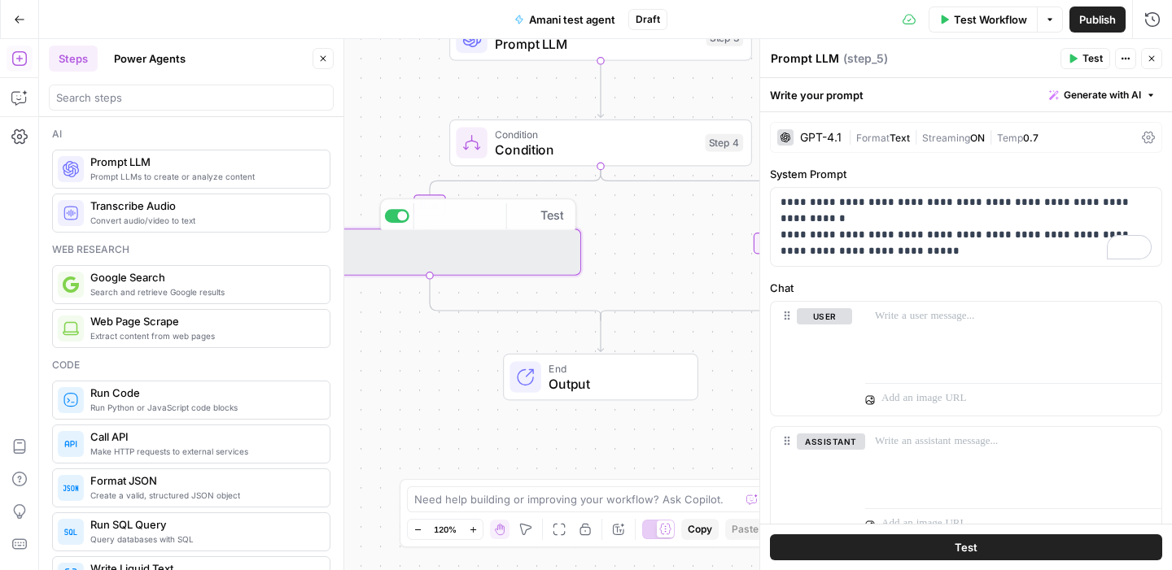
click at [589, 338] on div "true false Workflow Set Inputs Inputs Search Knowledge Base Search Knowledge Ba…" at bounding box center [605, 304] width 1133 height 531
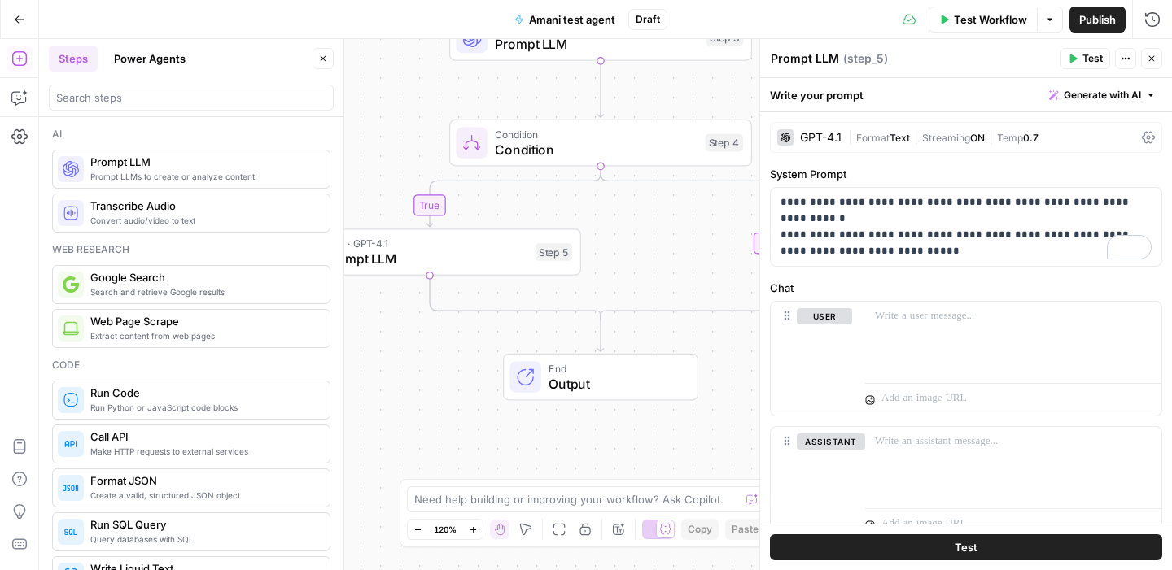
click at [603, 338] on icon "Edge from step_4-conditional-end to end" at bounding box center [600, 334] width 6 height 36
click at [600, 340] on icon "Edge from step_4-conditional-end to end" at bounding box center [600, 334] width 6 height 36
click at [121, 186] on div "Prompt LLMs to create or analyze content Prompt LLM" at bounding box center [191, 169] width 278 height 39
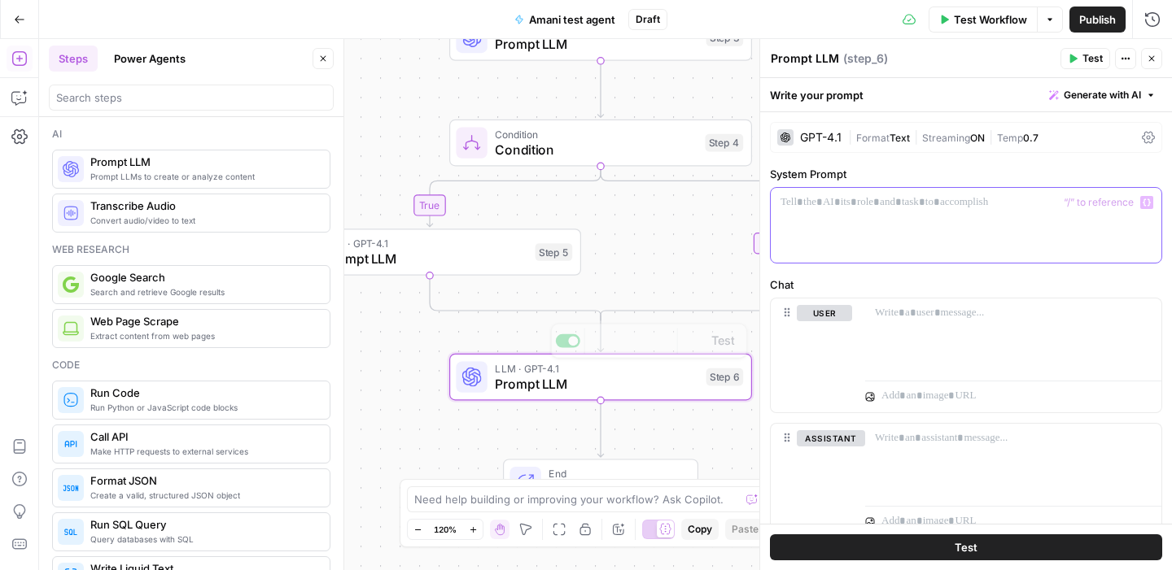
click at [912, 228] on div at bounding box center [966, 225] width 391 height 75
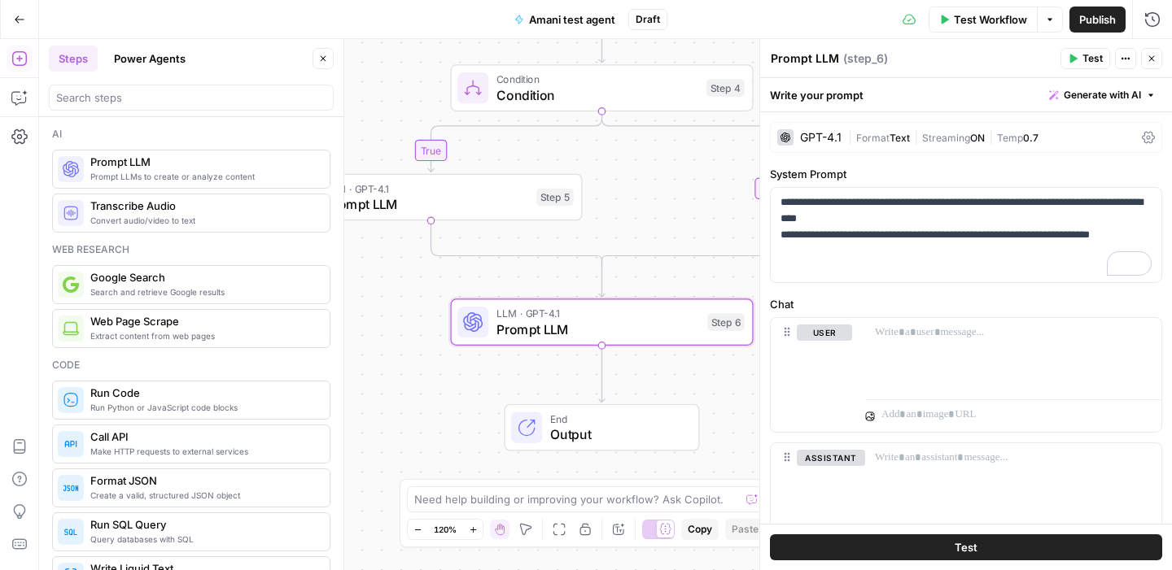
click at [575, 428] on span "Output" at bounding box center [616, 435] width 133 height 20
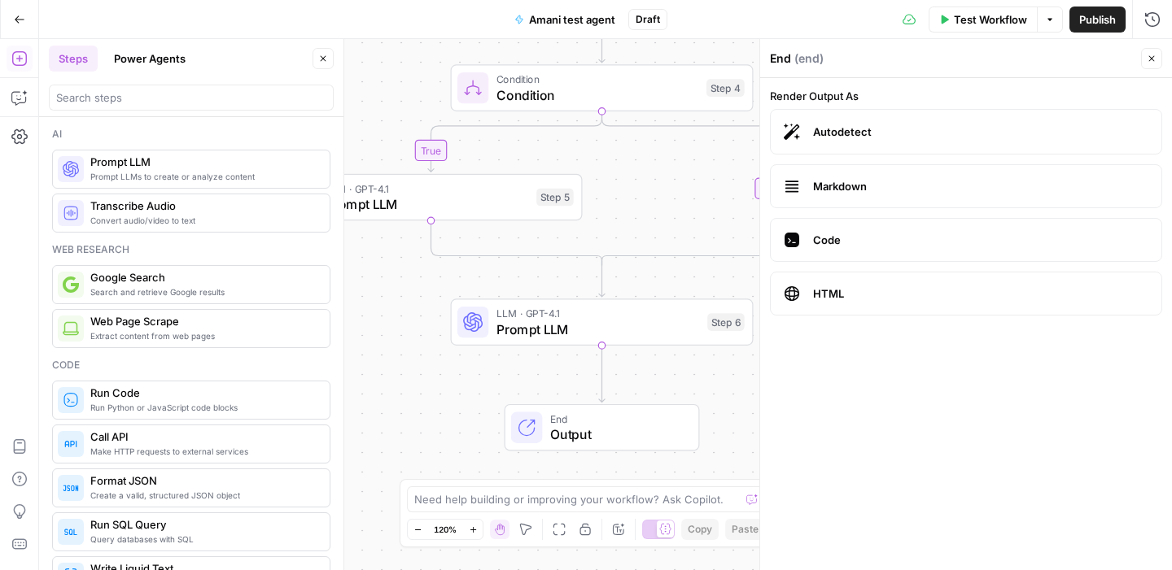
click at [828, 179] on span "Markdown" at bounding box center [980, 186] width 335 height 16
click at [836, 130] on span "Autodetect" at bounding box center [980, 132] width 335 height 16
click at [565, 426] on span "Output" at bounding box center [616, 435] width 133 height 20
click at [451, 409] on div "End Output" at bounding box center [602, 427] width 303 height 47
click at [540, 297] on div "true false Workflow Set Inputs Inputs Search Knowledge Base Search Knowledge Ba…" at bounding box center [605, 304] width 1133 height 531
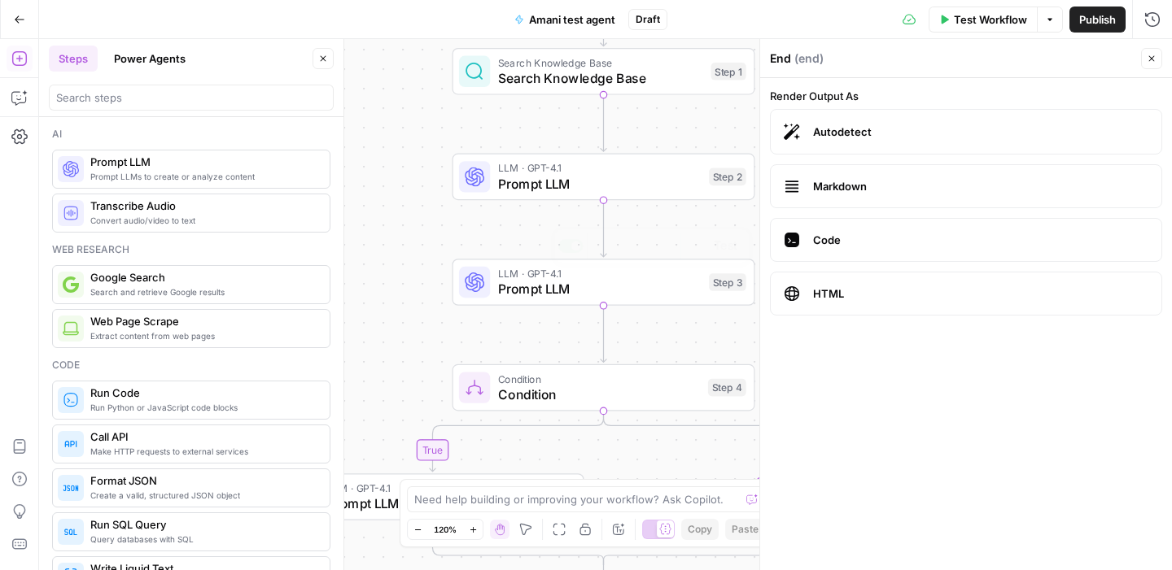
click at [541, 391] on span "Condition" at bounding box center [599, 395] width 202 height 20
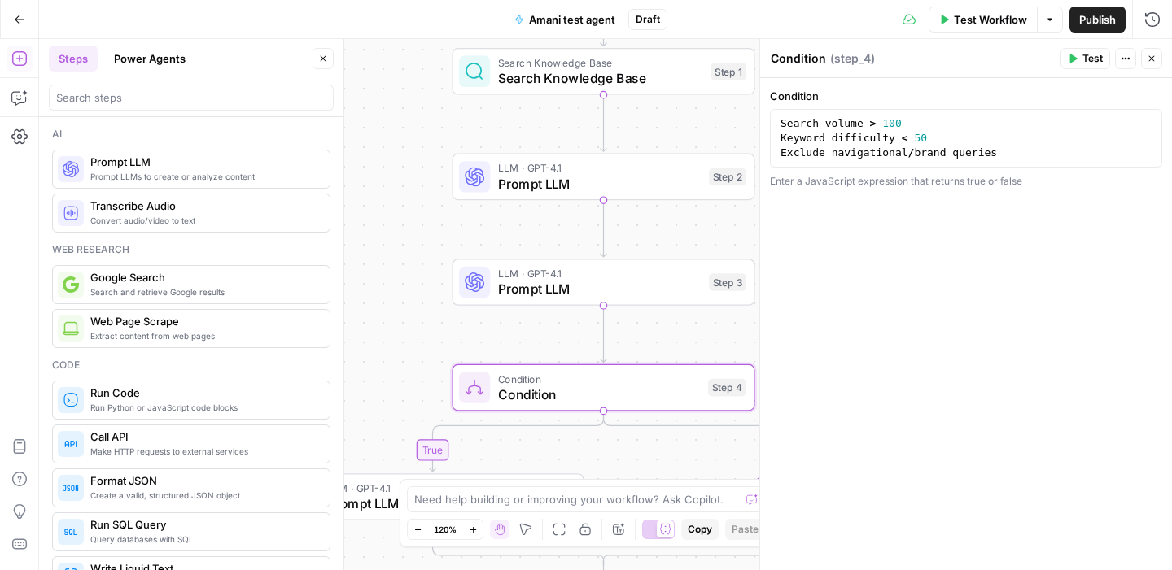
click at [1080, 65] on button "Test" at bounding box center [1085, 58] width 50 height 21
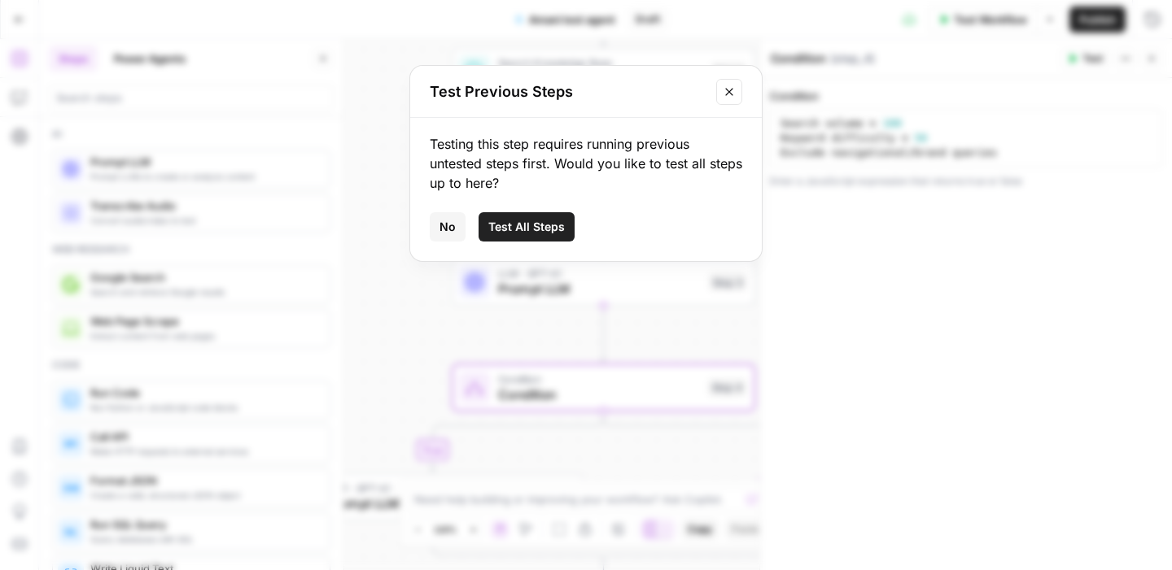
click at [535, 222] on span "Test All Steps" at bounding box center [526, 227] width 76 height 16
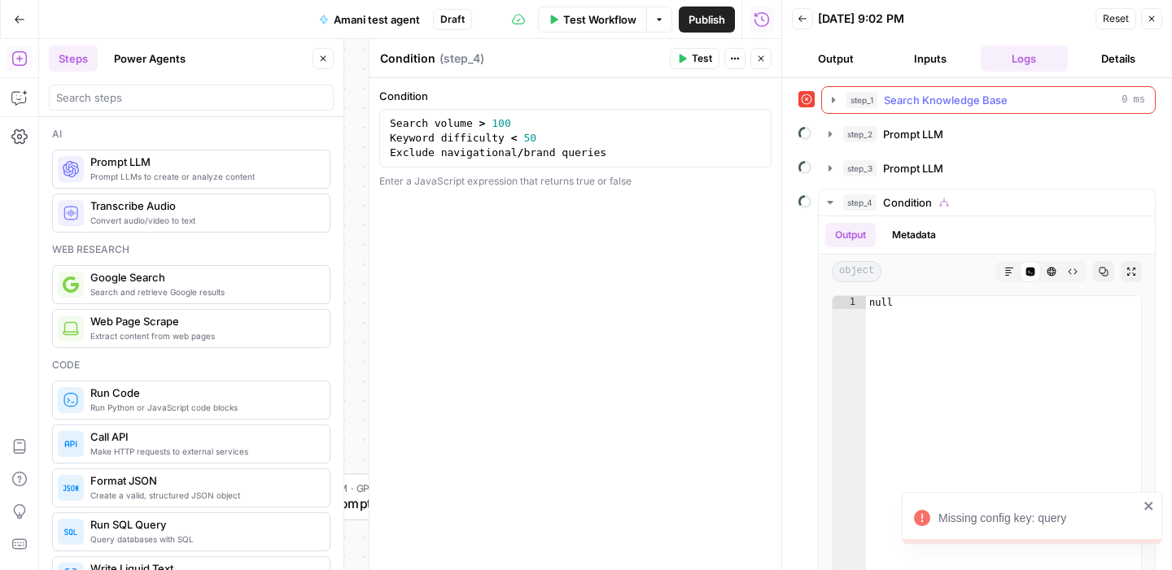
click at [862, 105] on span "step_1" at bounding box center [861, 100] width 31 height 16
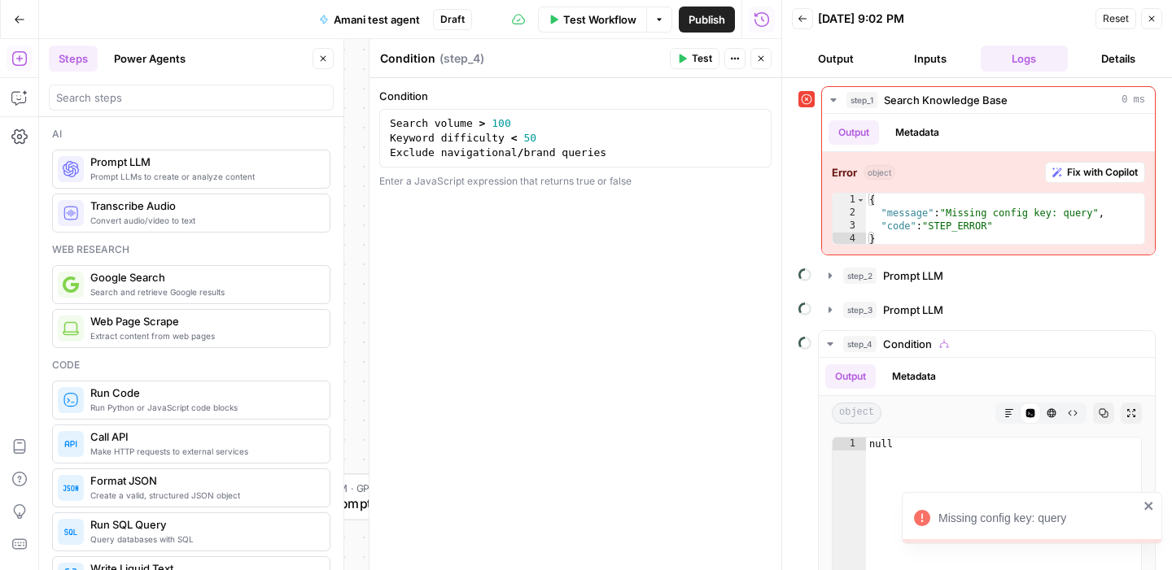
click at [349, 181] on div at bounding box center [343, 304] width 16 height 531
click at [1134, 64] on button "Details" at bounding box center [1118, 59] width 88 height 26
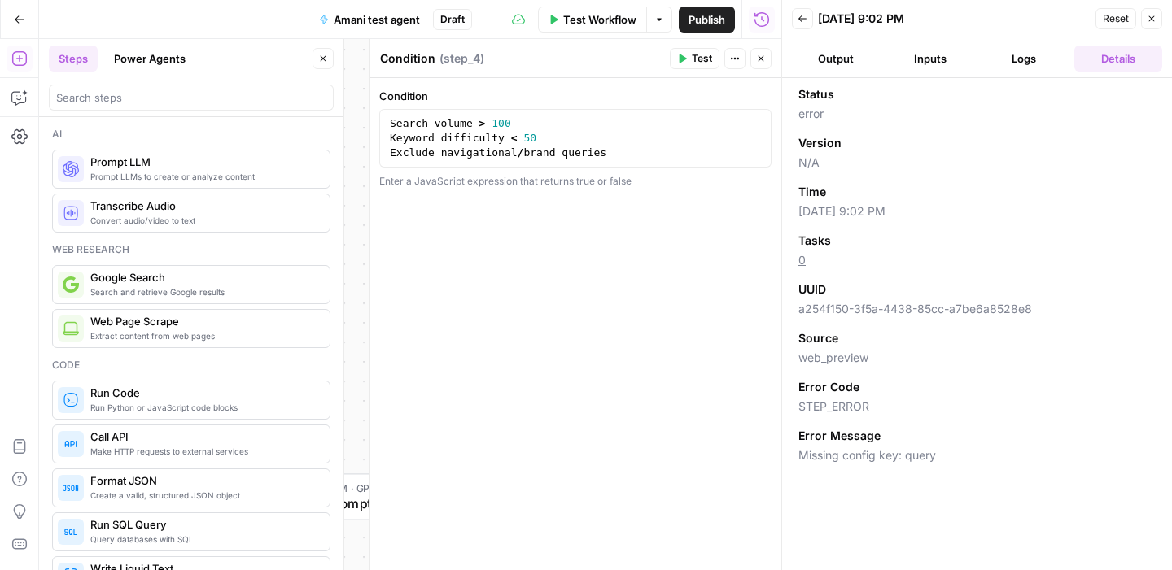
click at [1039, 56] on button "Logs" at bounding box center [1024, 59] width 88 height 26
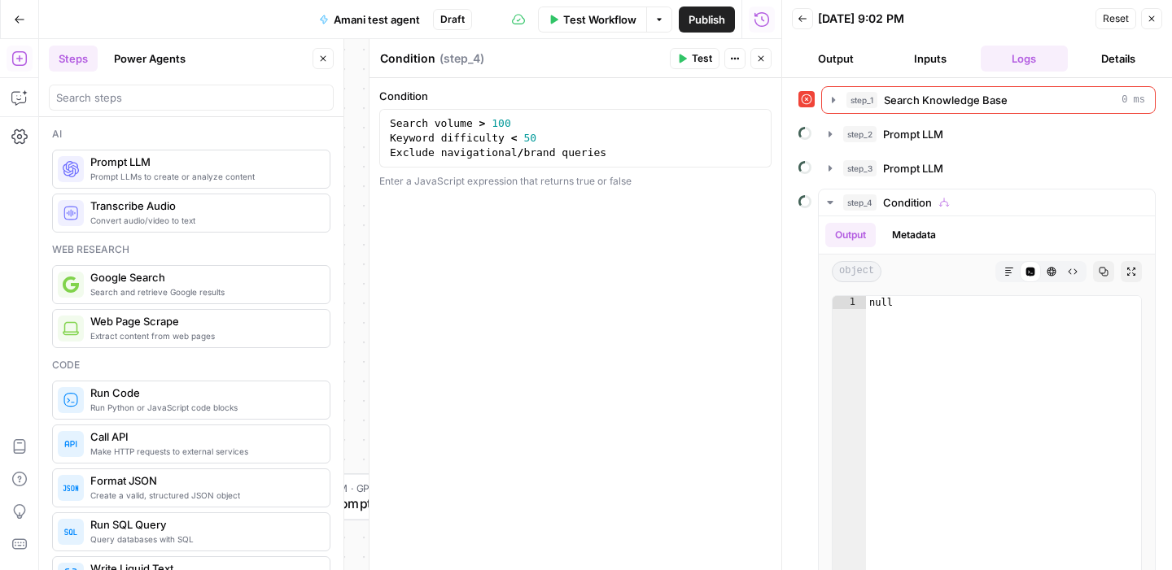
click at [757, 59] on icon "button" at bounding box center [761, 59] width 10 height 10
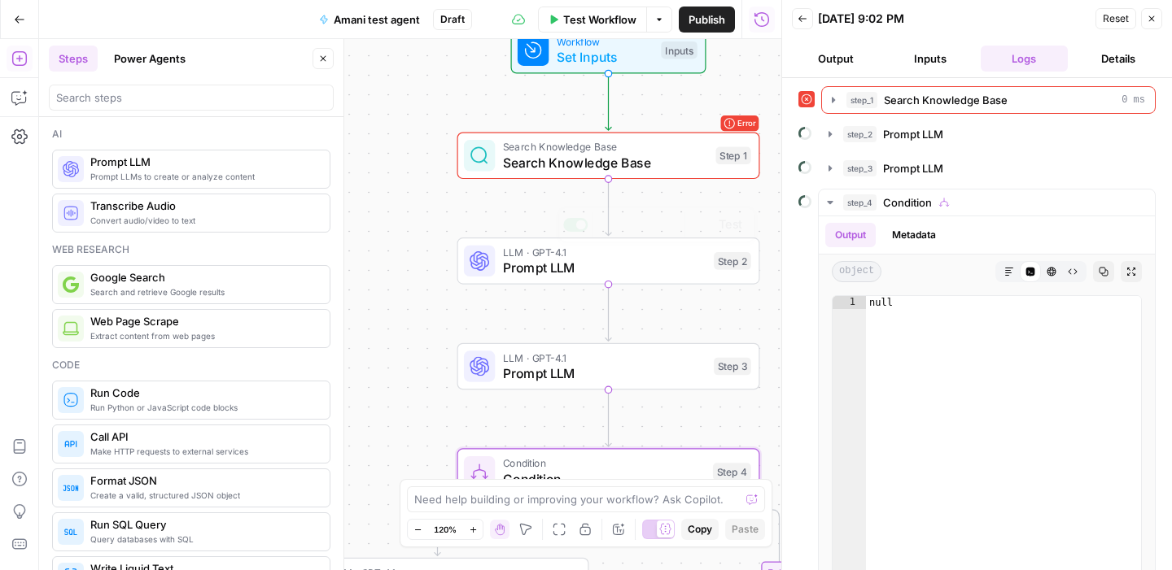
click at [594, 154] on span "Search Knowledge Base" at bounding box center [605, 163] width 205 height 20
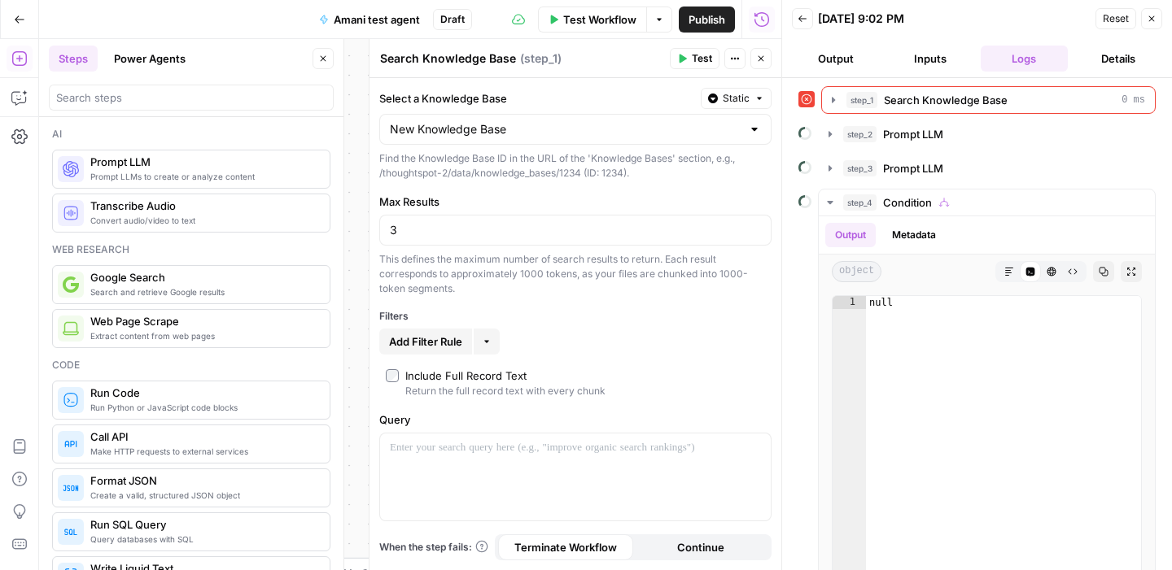
click at [628, 138] on div "New Knowledge Base" at bounding box center [575, 129] width 392 height 31
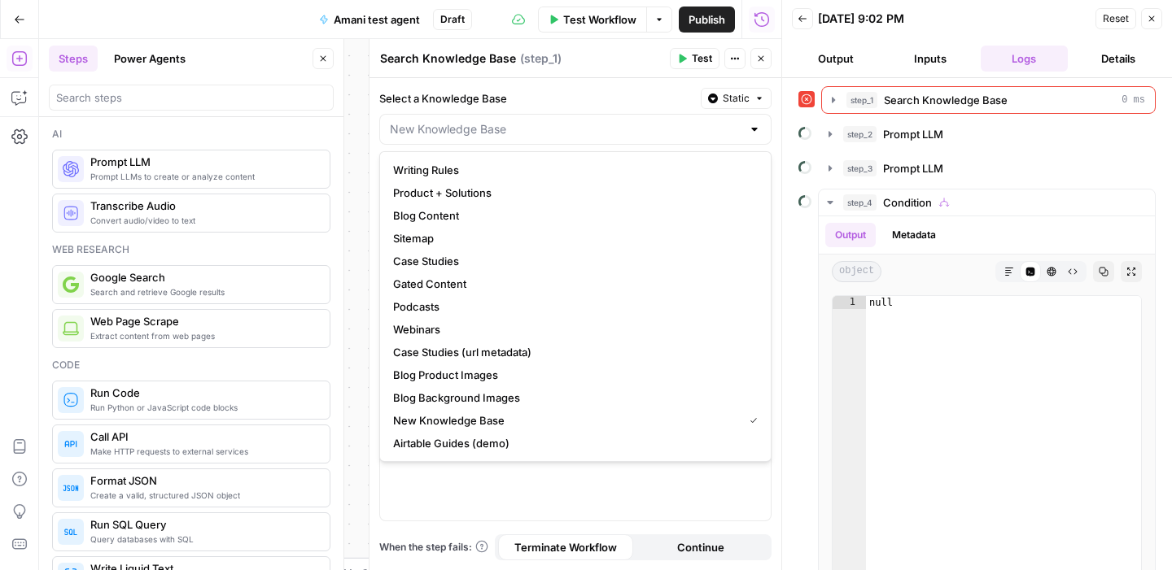
click at [628, 138] on div at bounding box center [575, 129] width 392 height 31
click at [617, 103] on label "Select a Knowledge Base" at bounding box center [536, 98] width 315 height 16
click at [617, 121] on input "Select a Knowledge Base" at bounding box center [565, 129] width 351 height 16
type input "New Knowledge Base"
click at [609, 81] on div "Select a Knowledge Base Static New Knowledge Base Find the Knowledge Base ID in…" at bounding box center [575, 324] width 412 height 492
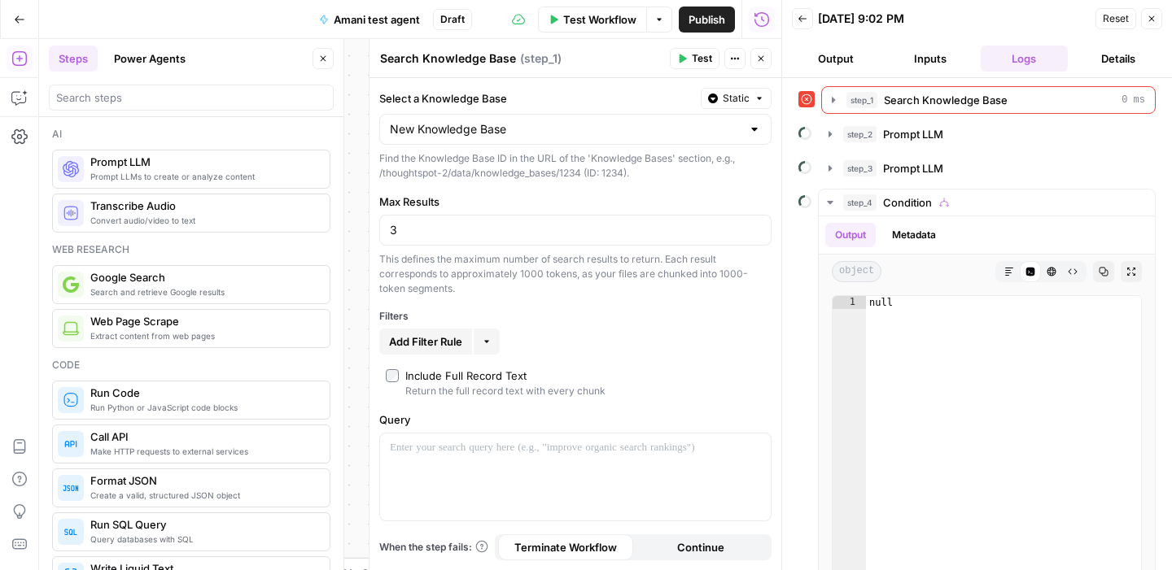
click at [720, 102] on button "Static" at bounding box center [736, 98] width 71 height 21
click at [692, 181] on div "Set value with Liquid" at bounding box center [698, 185] width 116 height 15
click at [608, 131] on p "*****" at bounding box center [575, 129] width 371 height 16
click at [608, 131] on p "*****" at bounding box center [562, 129] width 345 height 16
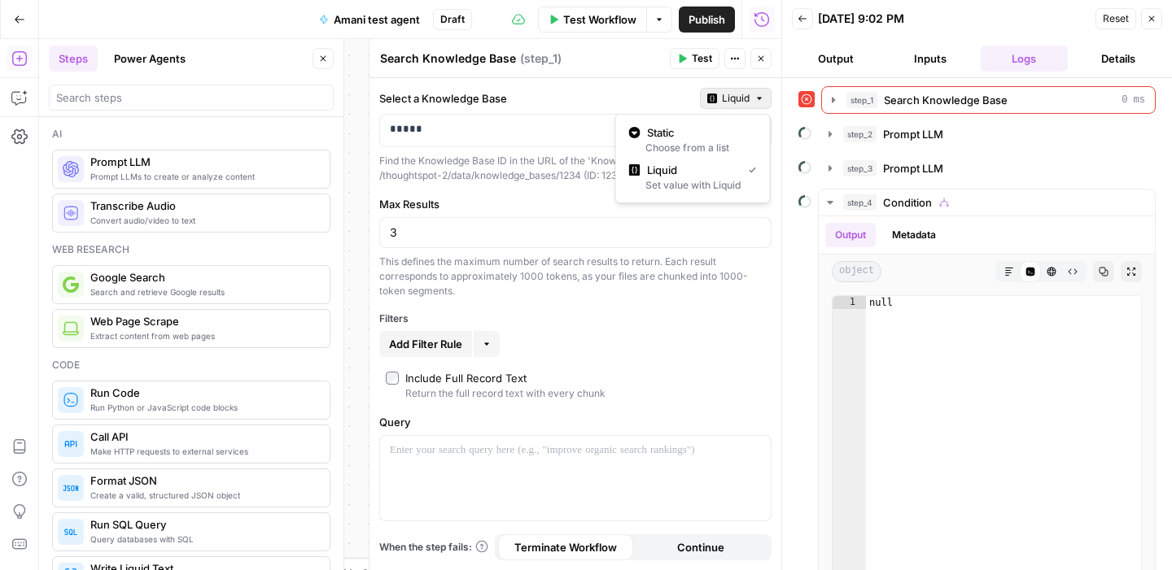
click at [748, 105] on span "Liquid" at bounding box center [736, 98] width 28 height 15
click at [705, 133] on span "Static" at bounding box center [698, 132] width 103 height 16
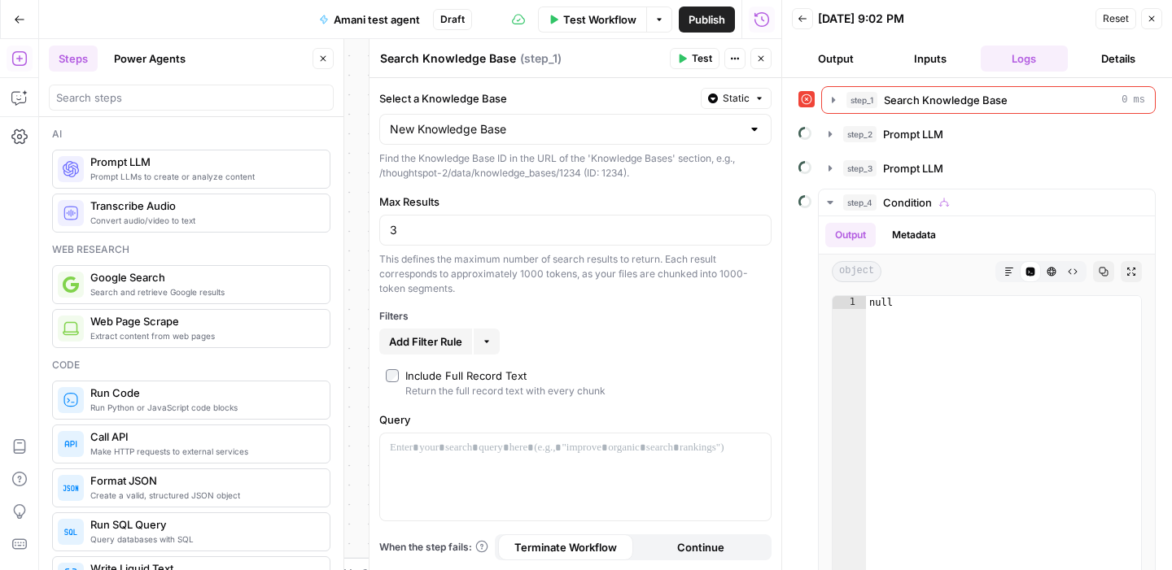
click at [819, 98] on div "step_1 Search Knowledge Base 0 ms" at bounding box center [976, 100] width 357 height 28
click at [809, 98] on icon at bounding box center [806, 99] width 11 height 11
click at [897, 103] on span "Search Knowledge Base" at bounding box center [946, 100] width 124 height 16
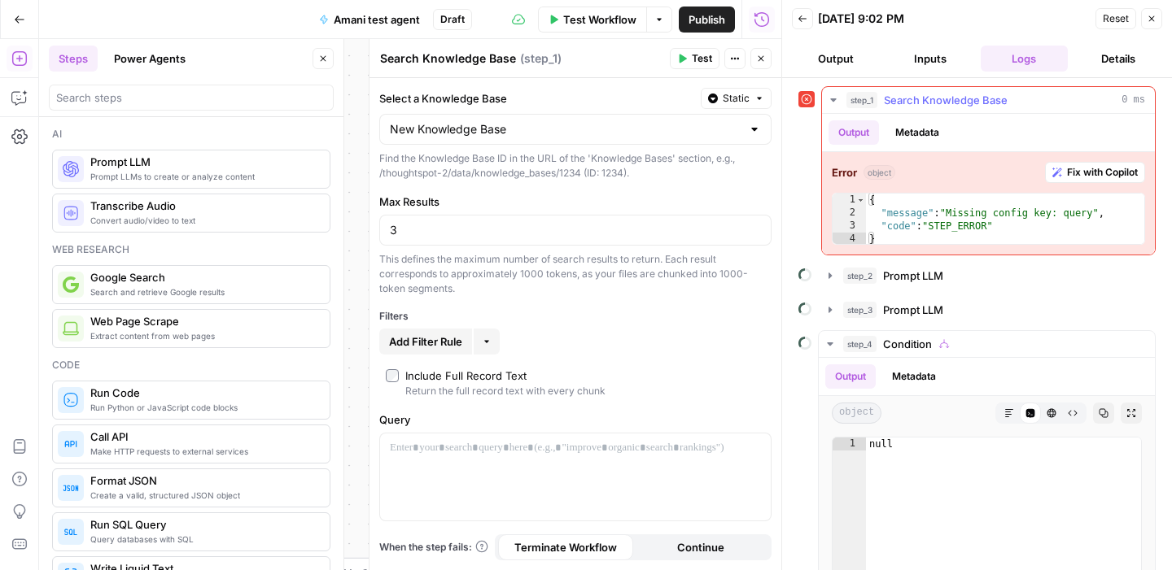
click at [1091, 177] on span "Fix with Copilot" at bounding box center [1102, 172] width 71 height 15
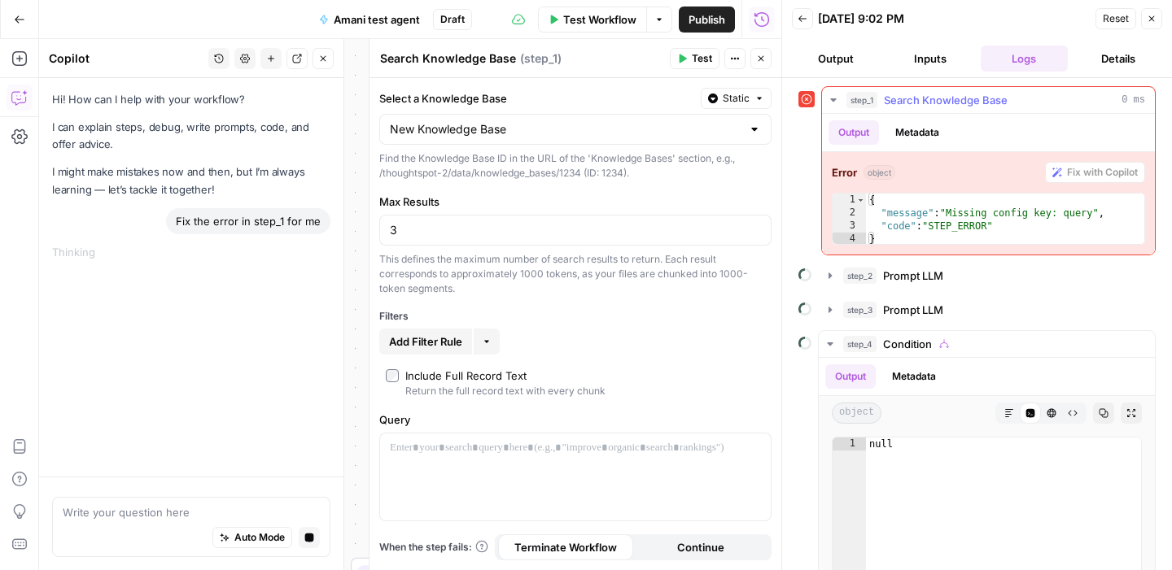
click at [919, 138] on button "Metadata" at bounding box center [916, 132] width 63 height 24
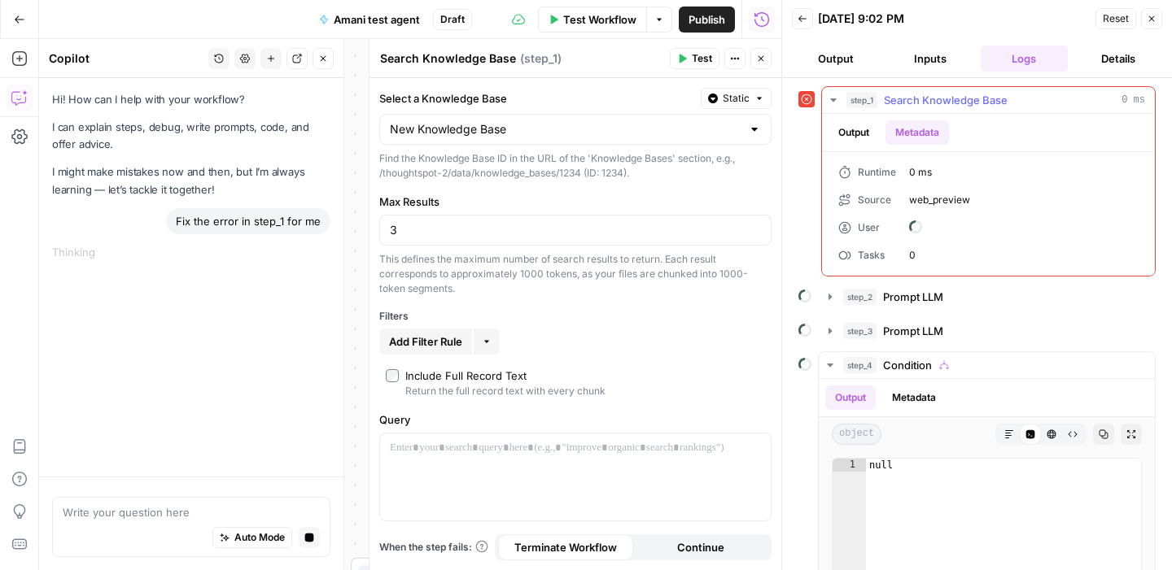
click at [844, 129] on button "Output" at bounding box center [853, 132] width 50 height 24
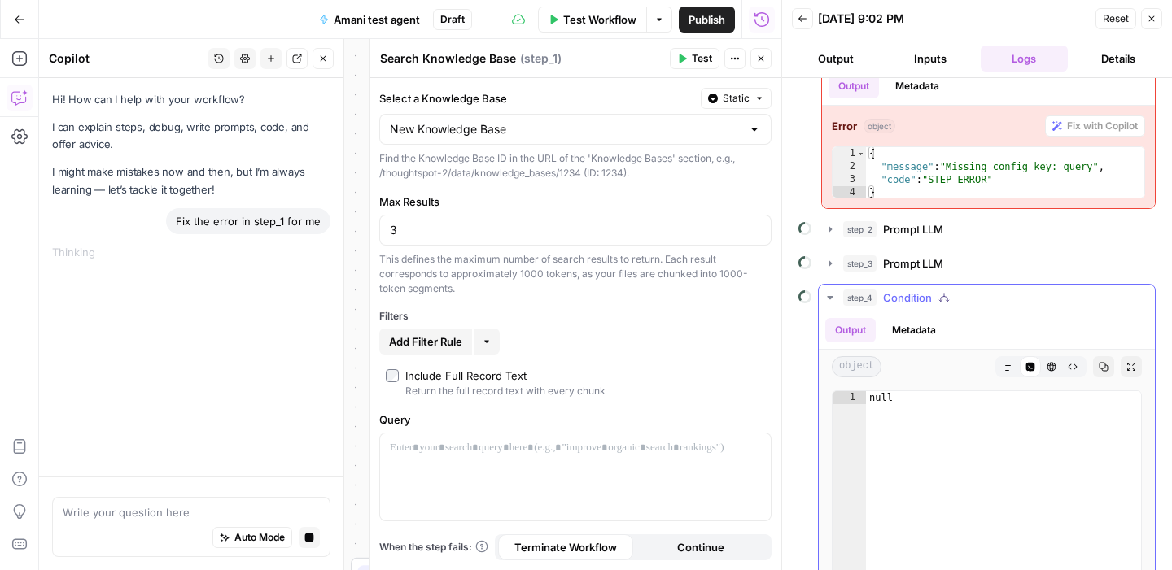
scroll to position [203, 0]
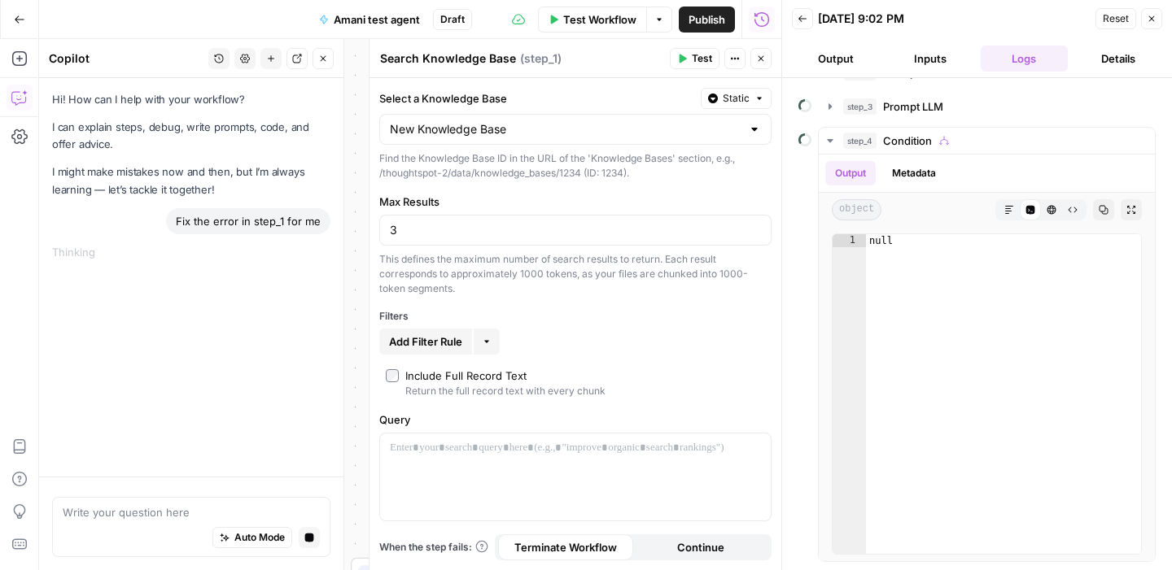
click at [156, 373] on div "Hi! How can I help with your workflow? I can explain steps, debug, write prompt…" at bounding box center [191, 277] width 304 height 399
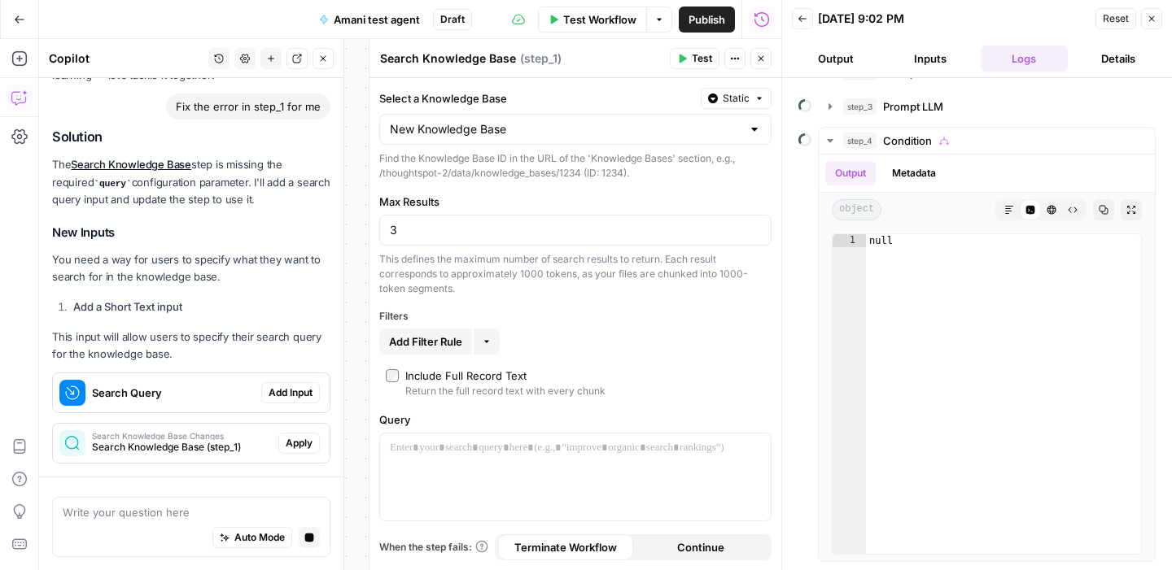
scroll to position [114, 0]
click at [296, 439] on span "Apply" at bounding box center [299, 444] width 27 height 15
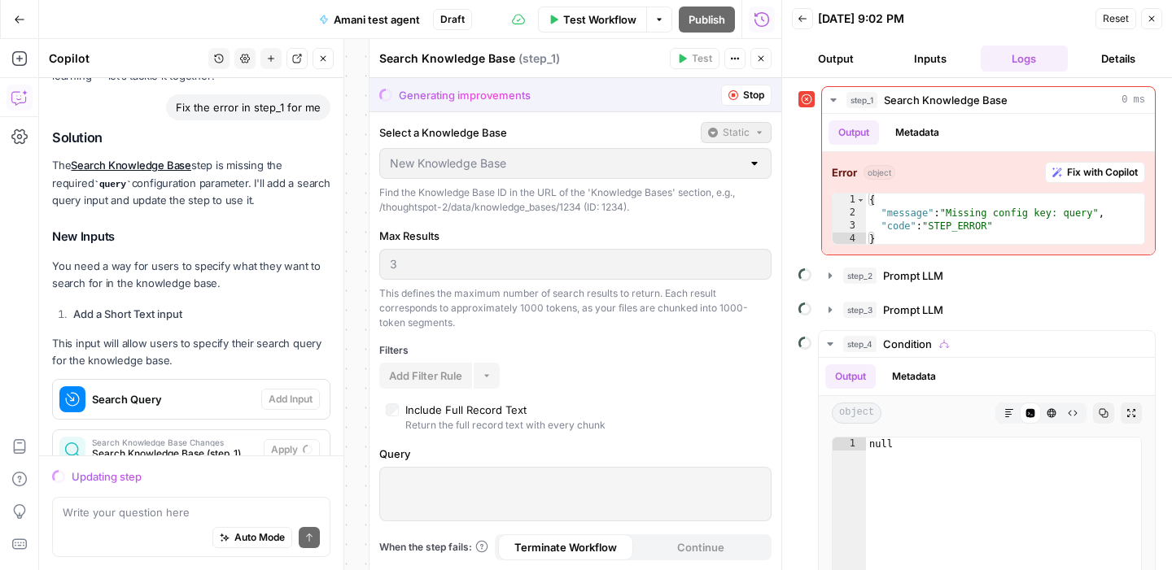
scroll to position [168, 0]
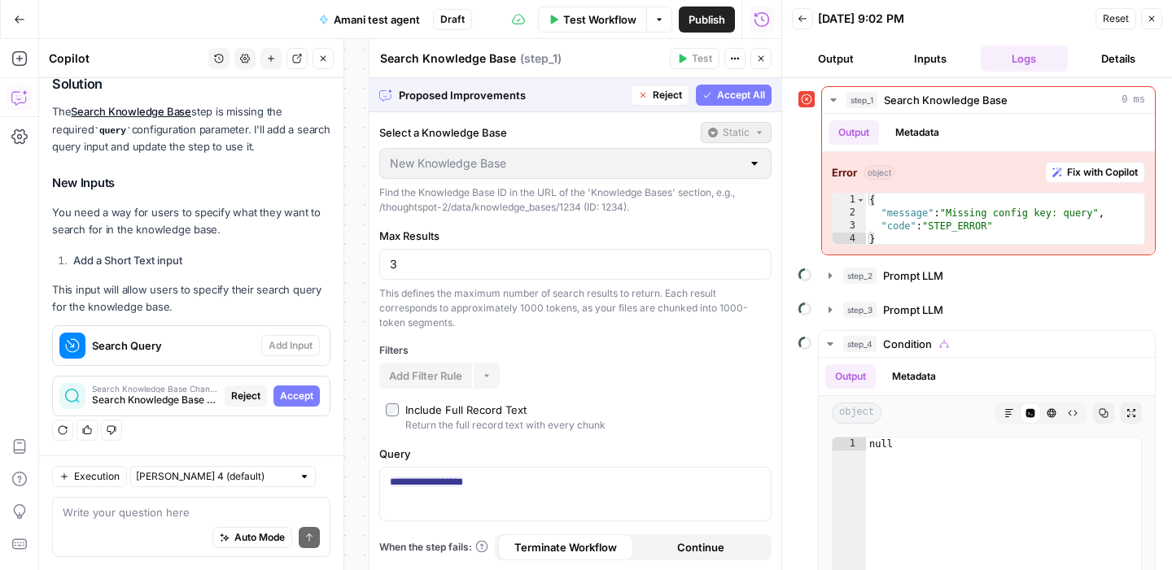
click at [740, 100] on span "Accept All" at bounding box center [741, 95] width 48 height 15
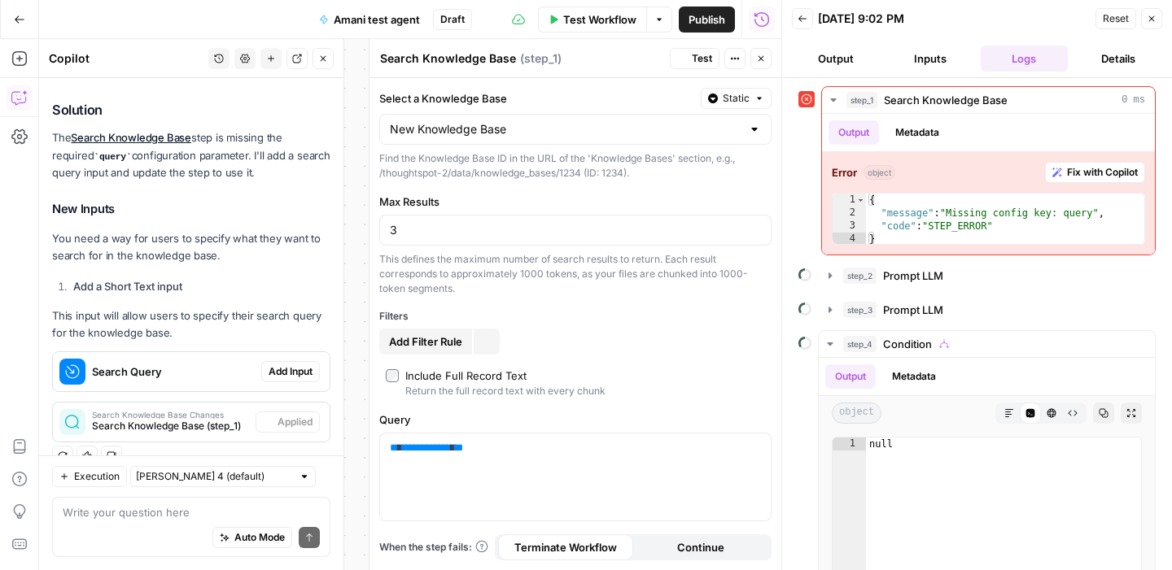
scroll to position [194, 0]
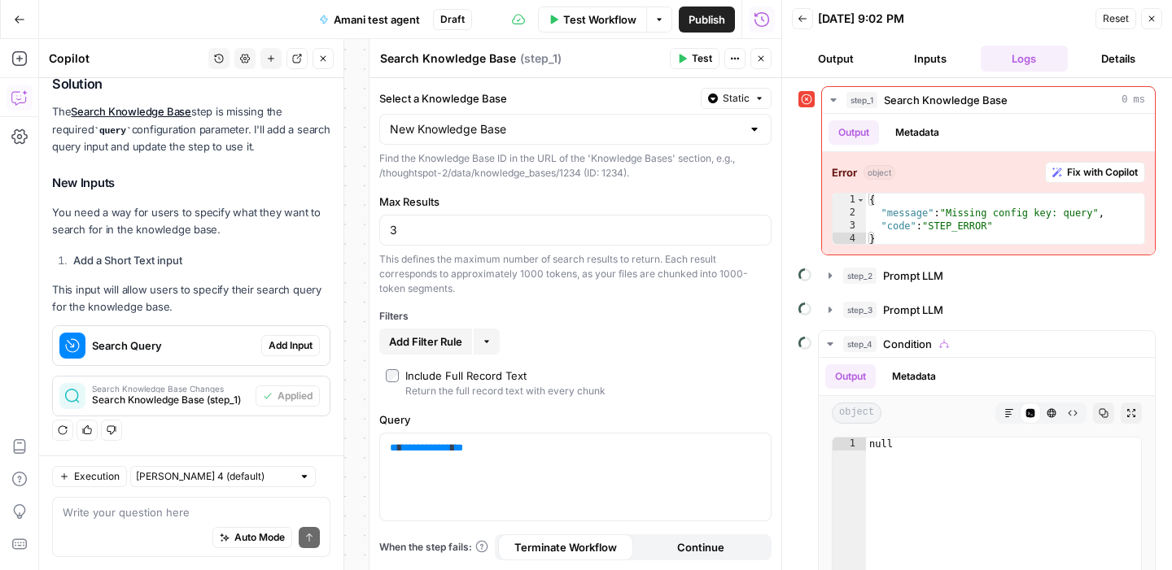
click at [805, 274] on icon at bounding box center [801, 274] width 7 height 11
click at [841, 275] on button "step_2 Prompt LLM" at bounding box center [987, 276] width 336 height 26
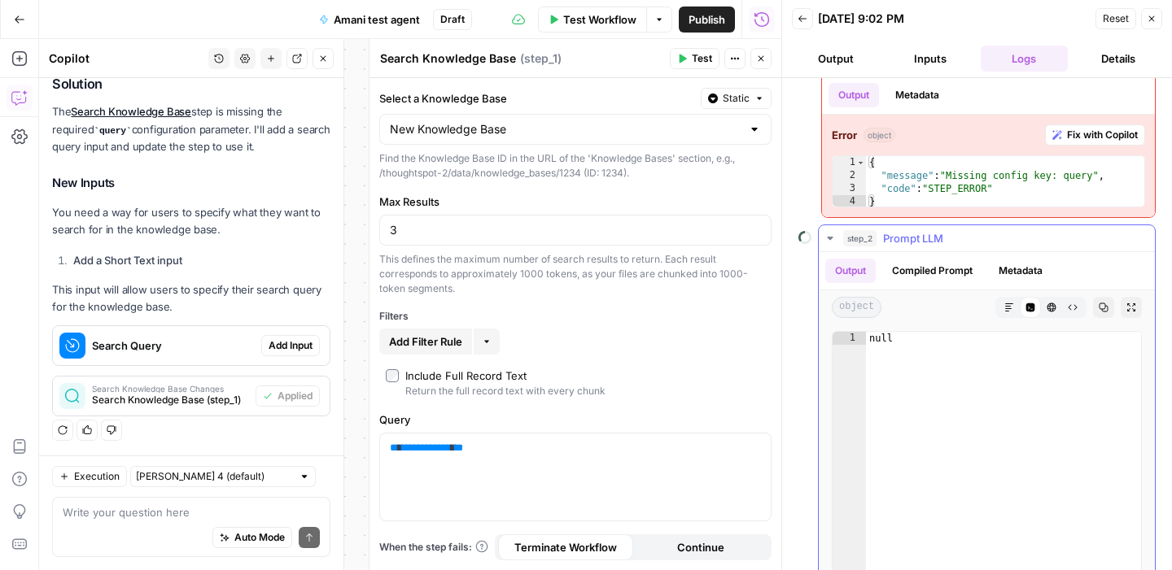
scroll to position [72, 0]
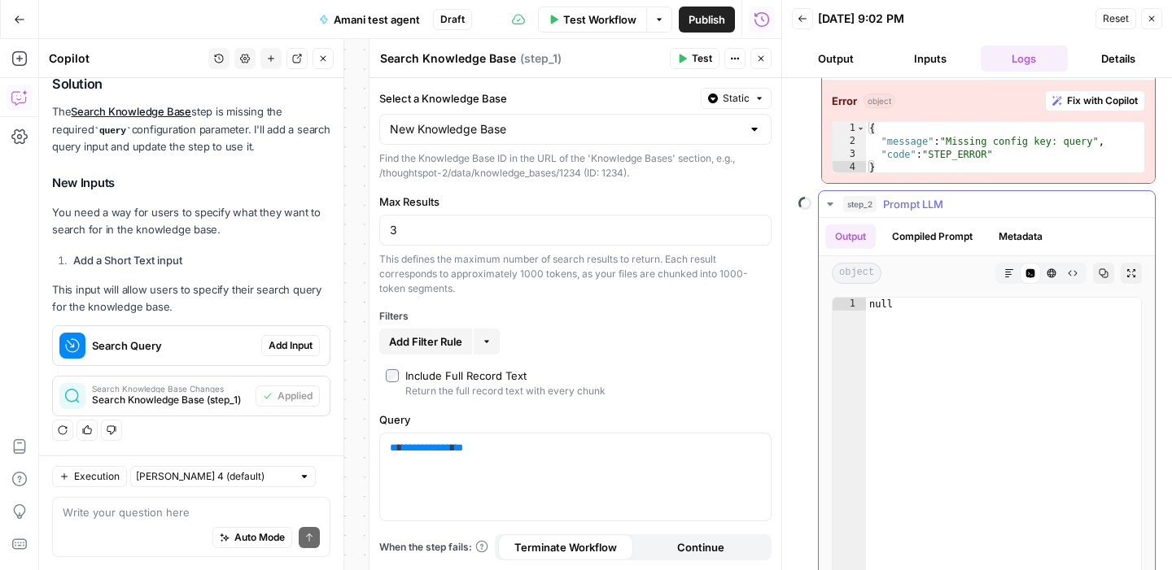
click at [841, 202] on button "step_2 Prompt LLM" at bounding box center [987, 204] width 336 height 26
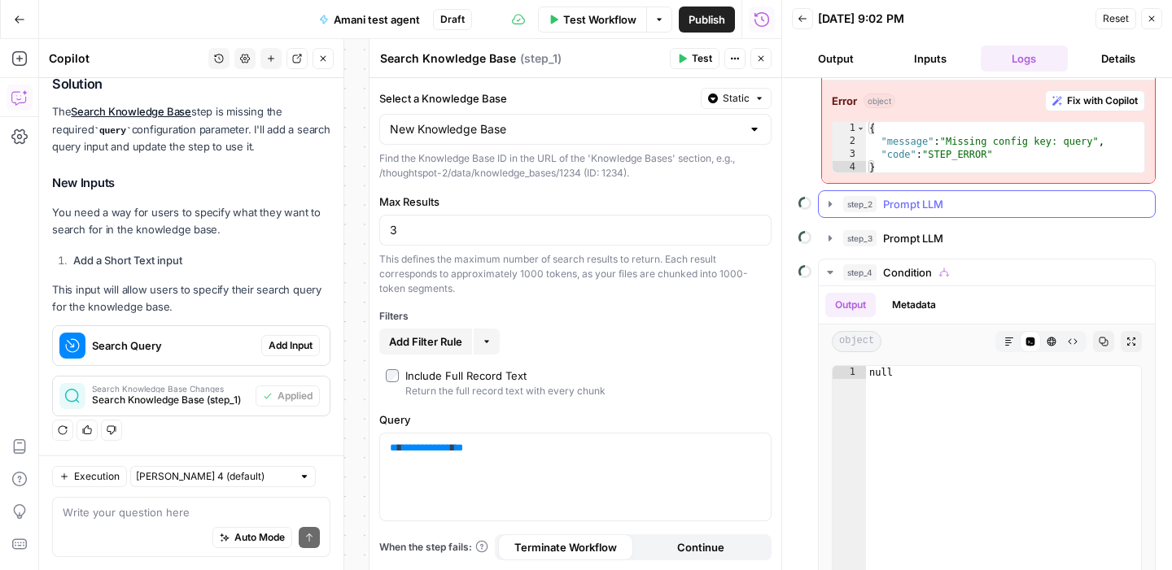
scroll to position [0, 0]
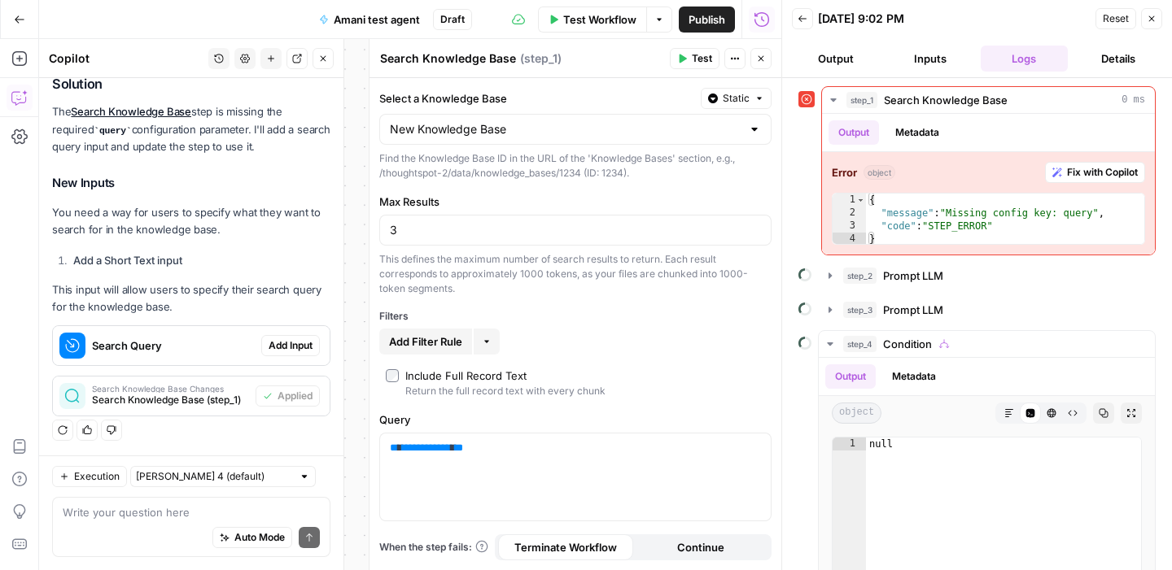
click at [1037, 52] on button "Logs" at bounding box center [1024, 59] width 88 height 26
click at [758, 11] on icon "button" at bounding box center [761, 19] width 16 height 16
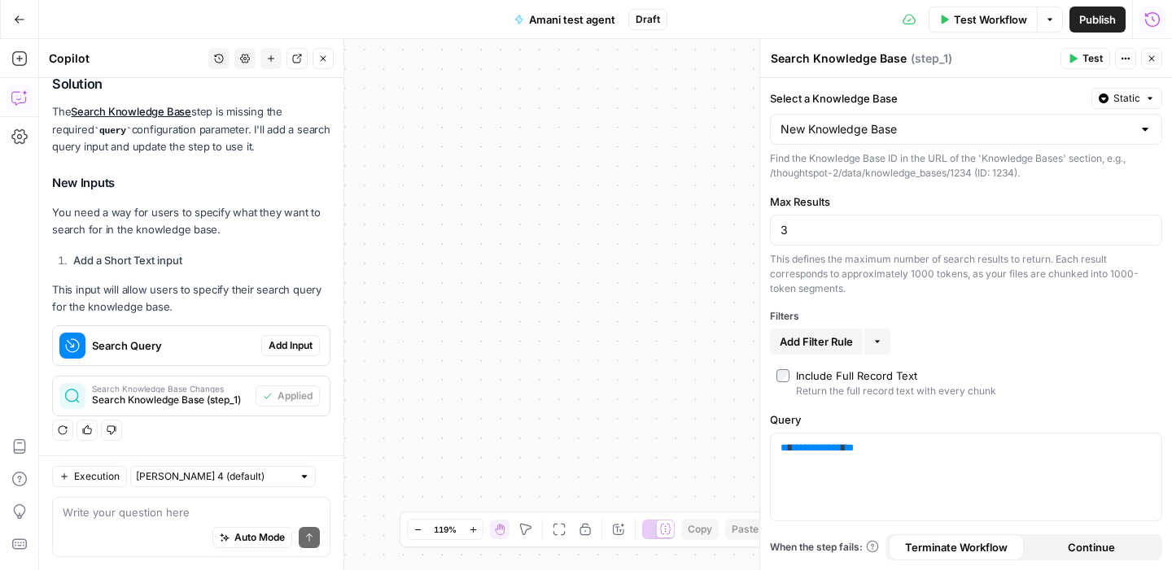
click at [1094, 59] on span "Test" at bounding box center [1092, 58] width 20 height 15
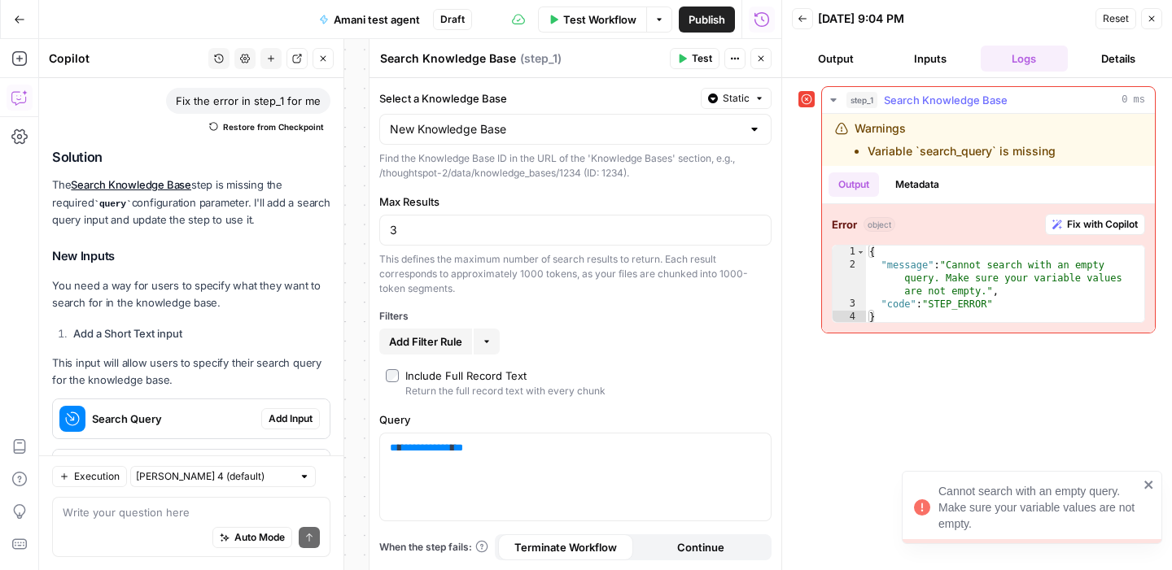
scroll to position [194, 0]
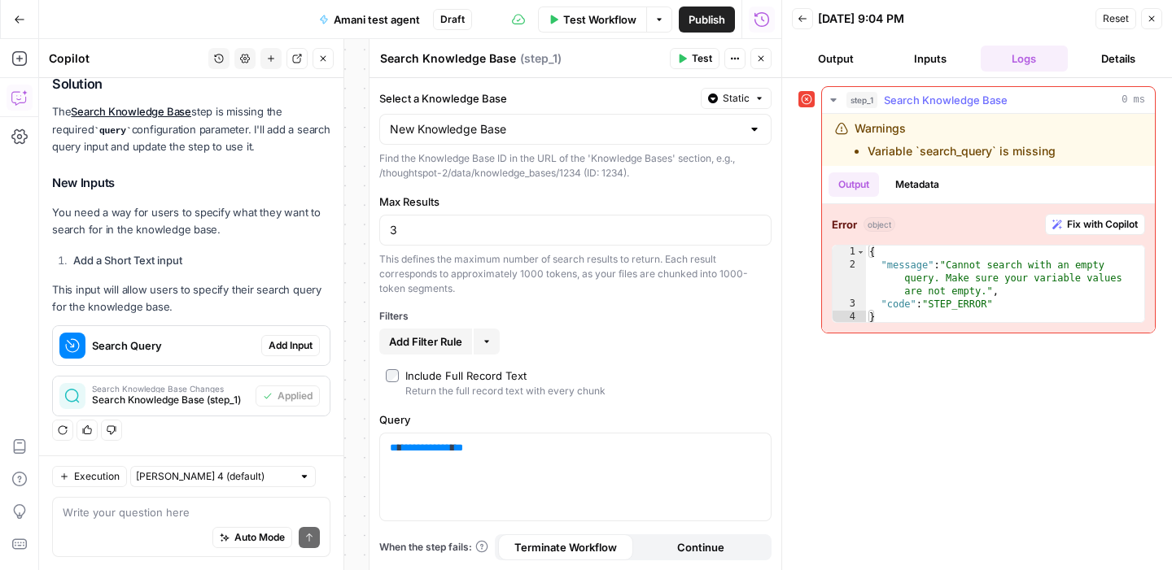
click at [1071, 221] on span "Fix with Copilot" at bounding box center [1102, 224] width 71 height 15
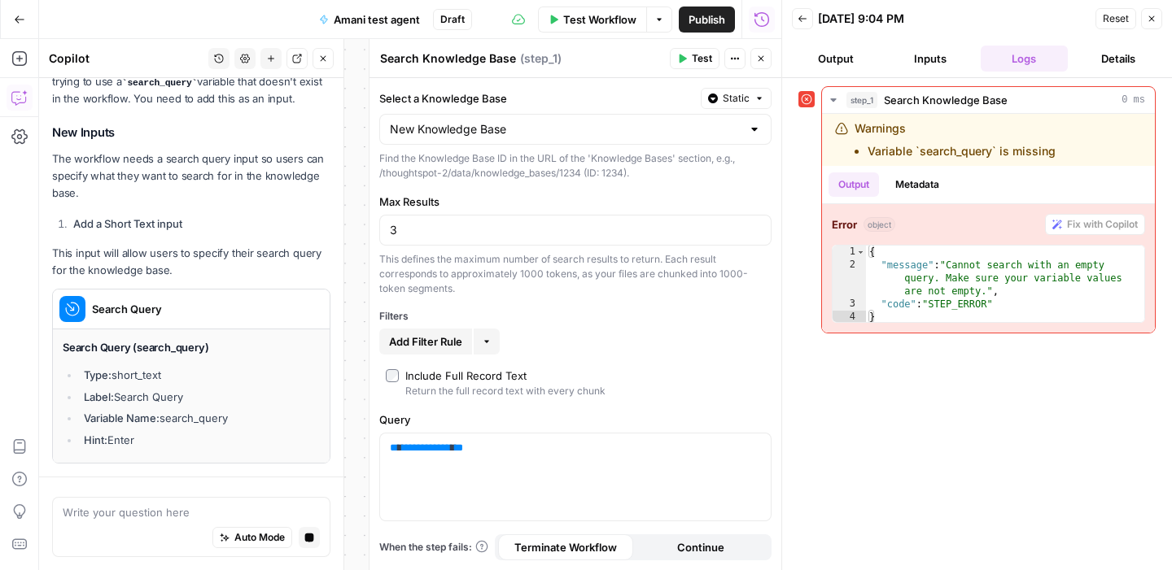
scroll to position [461, 0]
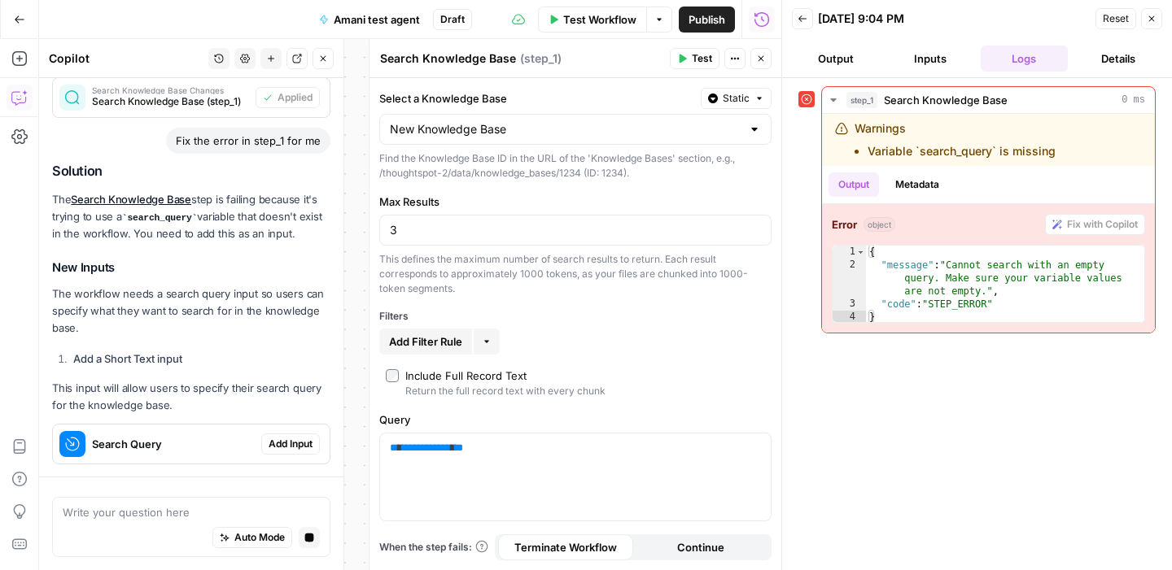
click at [286, 445] on span "Add Input" at bounding box center [291, 444] width 44 height 15
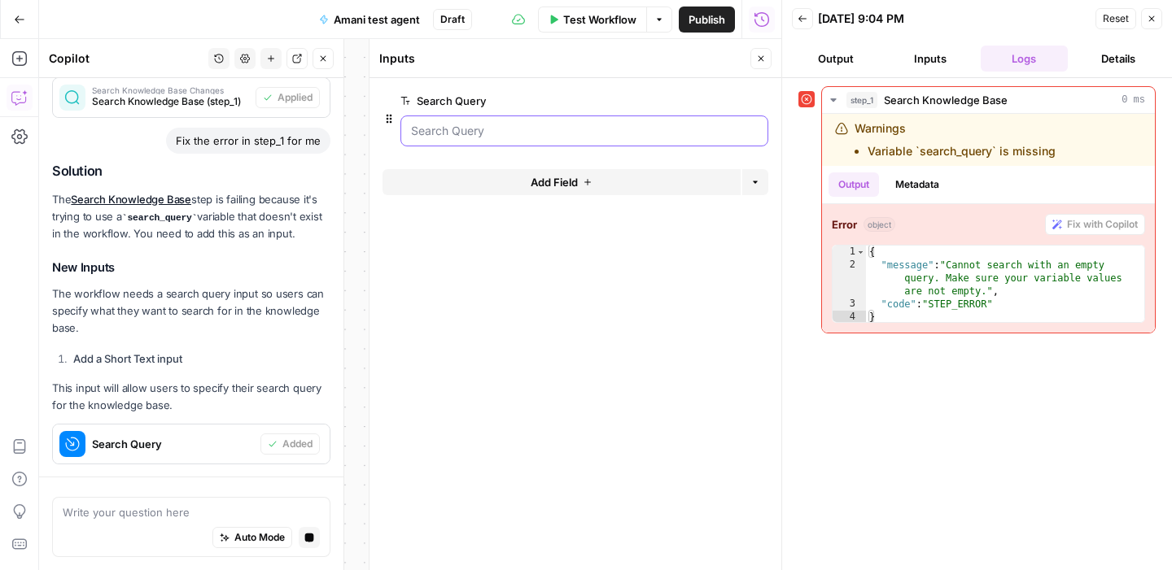
click at [510, 130] on Query "Search Query" at bounding box center [584, 131] width 347 height 16
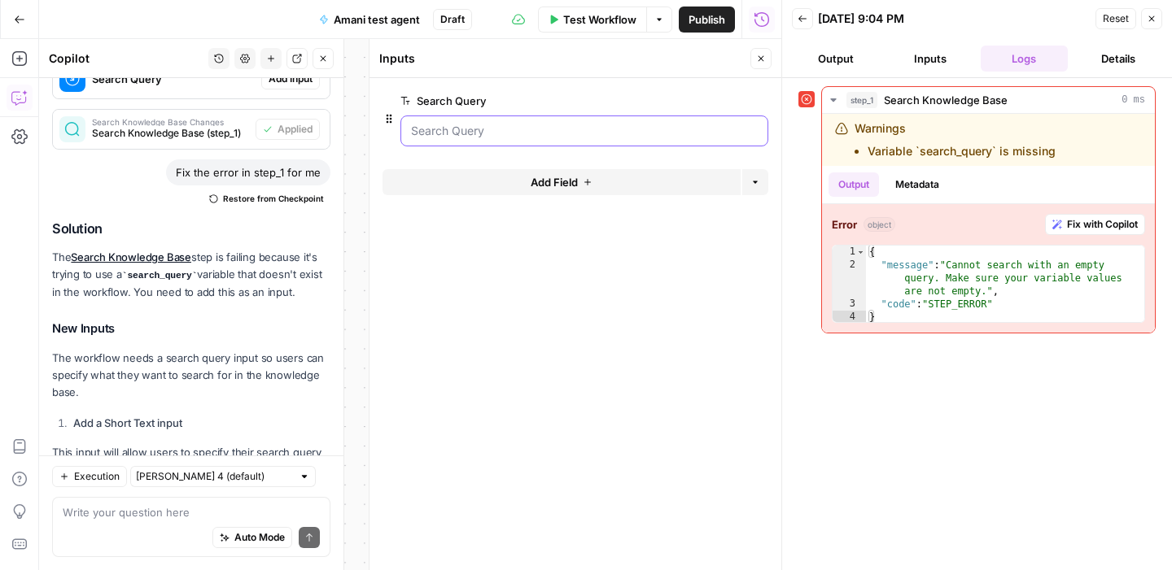
scroll to position [572, 0]
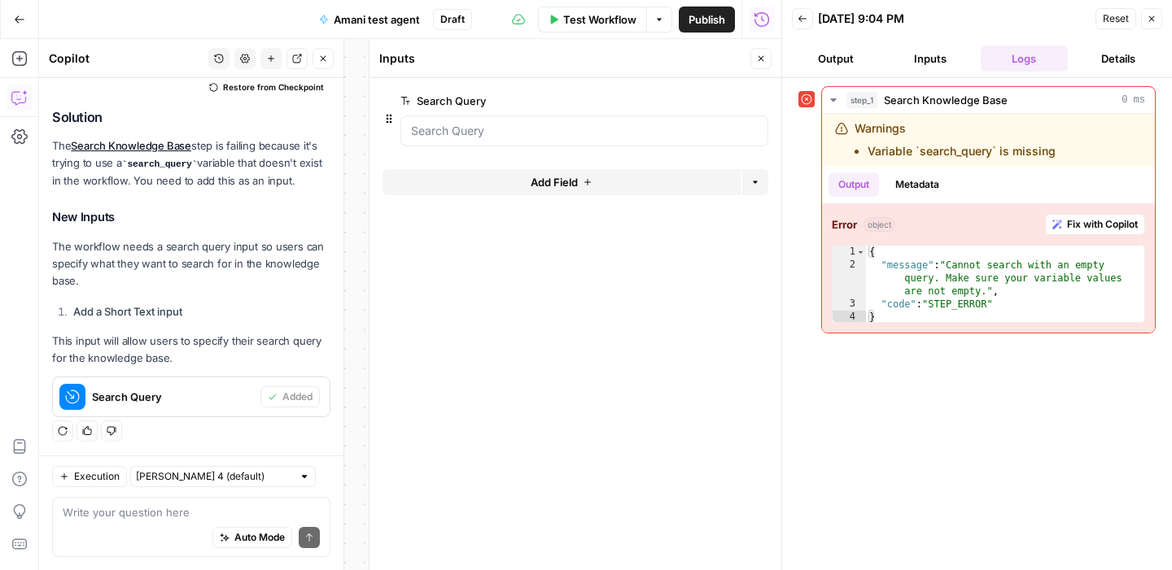
click at [529, 140] on div at bounding box center [584, 131] width 368 height 31
click at [718, 97] on span "edit field" at bounding box center [707, 100] width 36 height 13
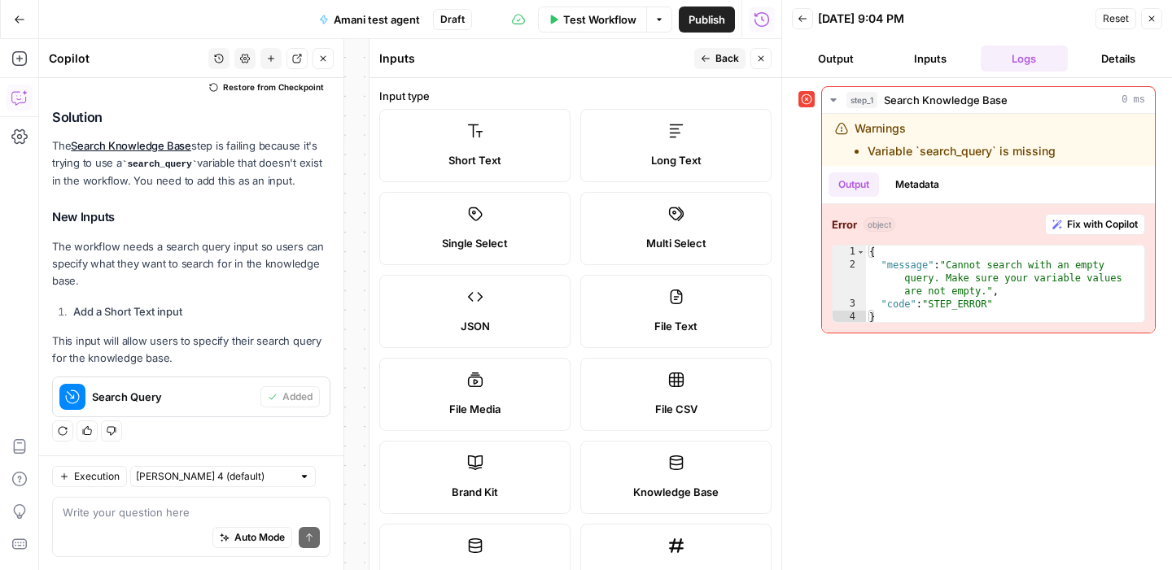
click at [462, 159] on span "Short Text" at bounding box center [474, 160] width 53 height 16
click at [704, 61] on icon "button" at bounding box center [705, 58] width 8 height 7
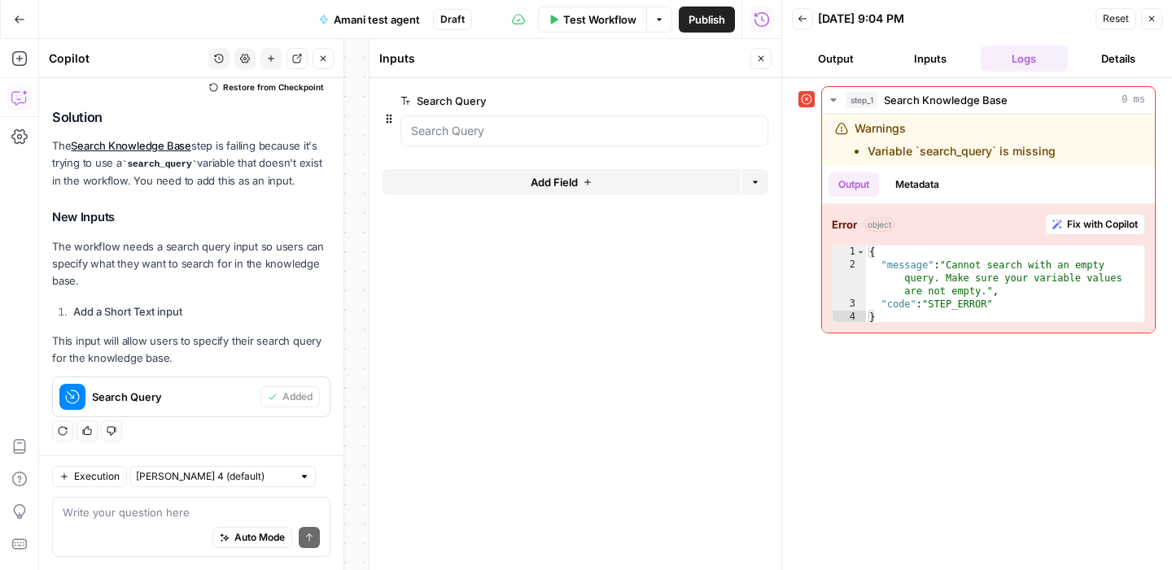
click at [504, 308] on form "Search Query edit field Delete group Add Field Options" at bounding box center [575, 324] width 412 height 492
click at [764, 52] on button "Close" at bounding box center [760, 58] width 21 height 21
click at [810, 23] on button "Back" at bounding box center [802, 18] width 21 height 21
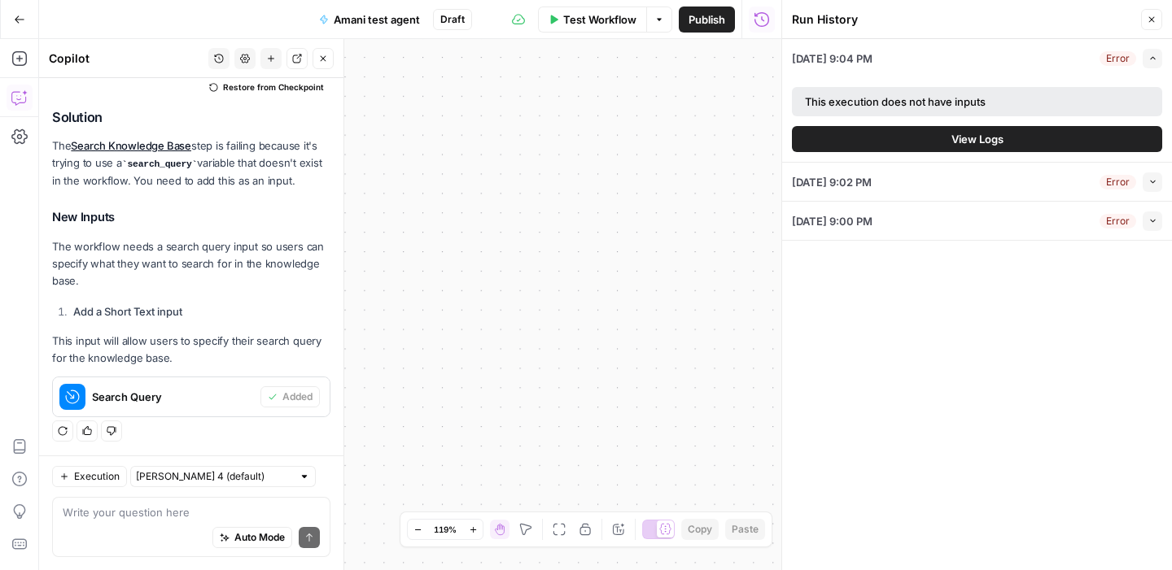
click at [0, 0] on div "Run History" at bounding box center [0, 0] width 0 height 0
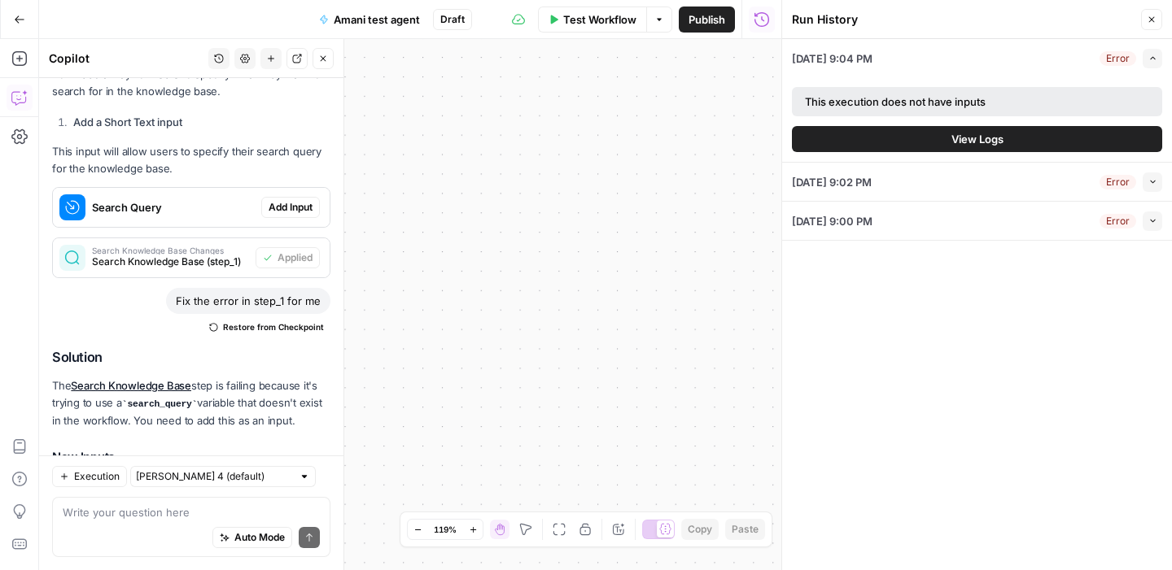
scroll to position [0, 0]
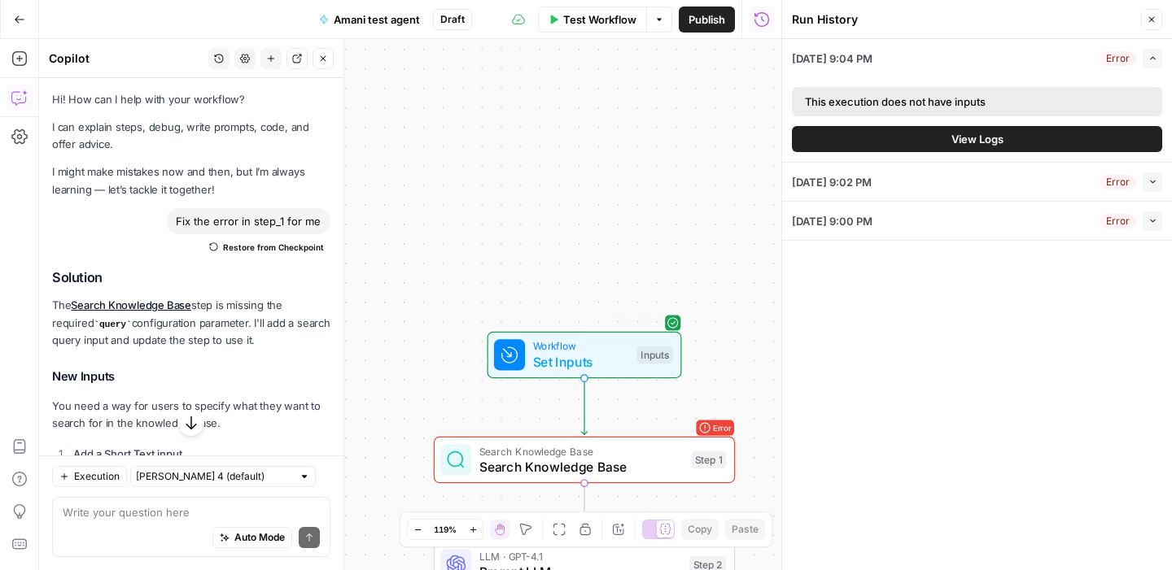
click at [606, 446] on span "Search Knowledge Base" at bounding box center [581, 450] width 204 height 15
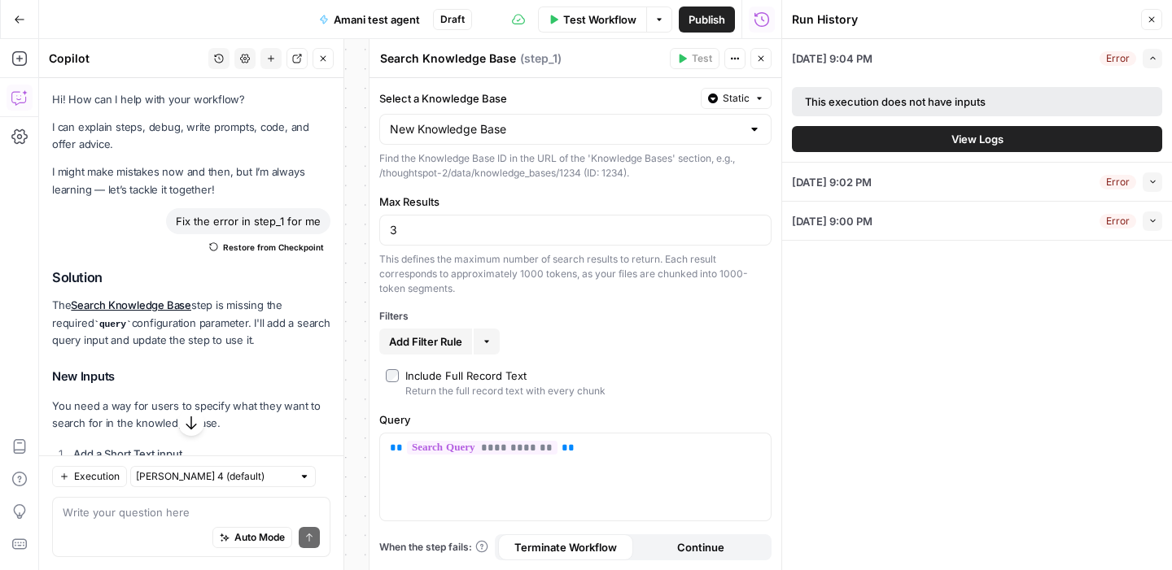
click at [743, 62] on button "Actions" at bounding box center [734, 58] width 21 height 21
click at [627, 116] on div "New Knowledge Base" at bounding box center [575, 129] width 392 height 31
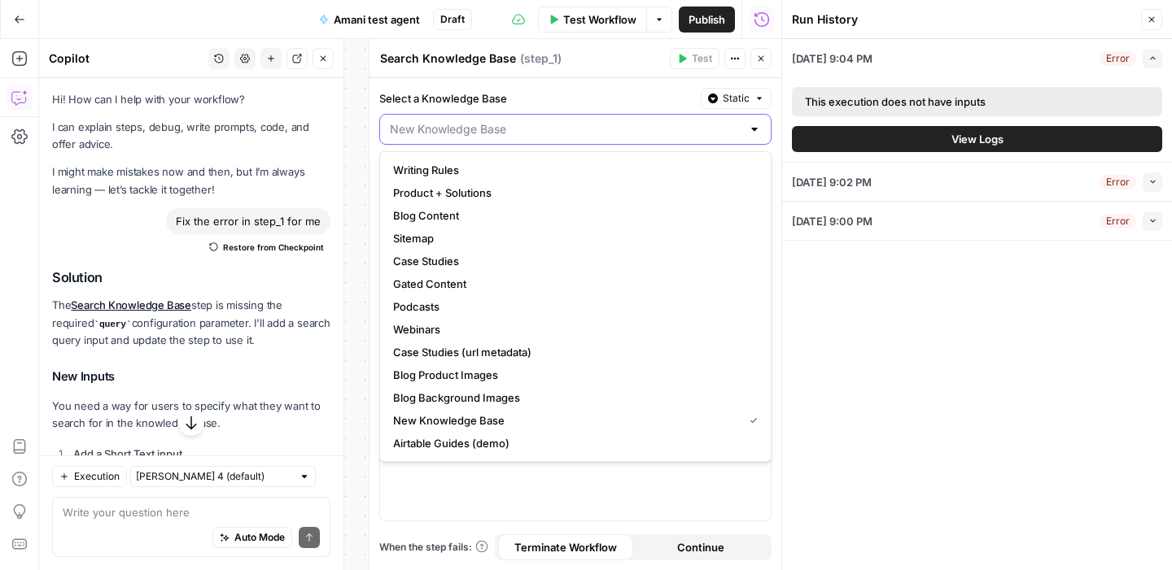
click at [608, 124] on input "Select a Knowledge Base" at bounding box center [565, 129] width 351 height 16
type input "New Knowledge Base"
click at [615, 96] on label "Select a Knowledge Base" at bounding box center [536, 98] width 315 height 16
click at [615, 121] on input "New Knowledge Base" at bounding box center [565, 129] width 351 height 16
click at [615, 96] on label "Select a Knowledge Base" at bounding box center [536, 98] width 315 height 16
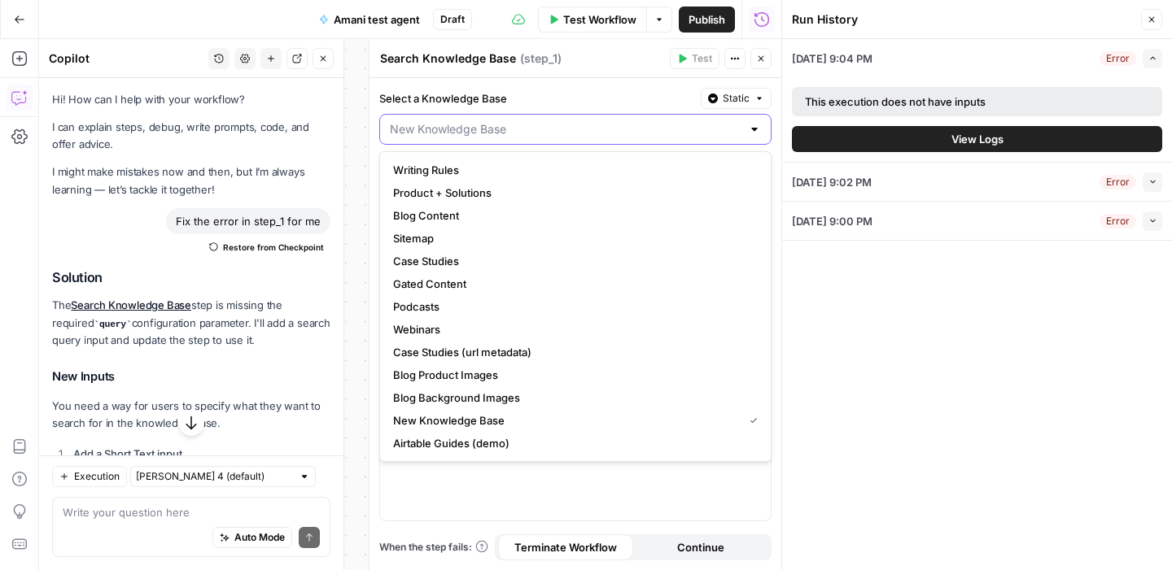
click at [615, 121] on input "Select a Knowledge Base" at bounding box center [565, 129] width 351 height 16
click at [592, 509] on div "**********" at bounding box center [575, 477] width 391 height 87
type input "New Knowledge Base"
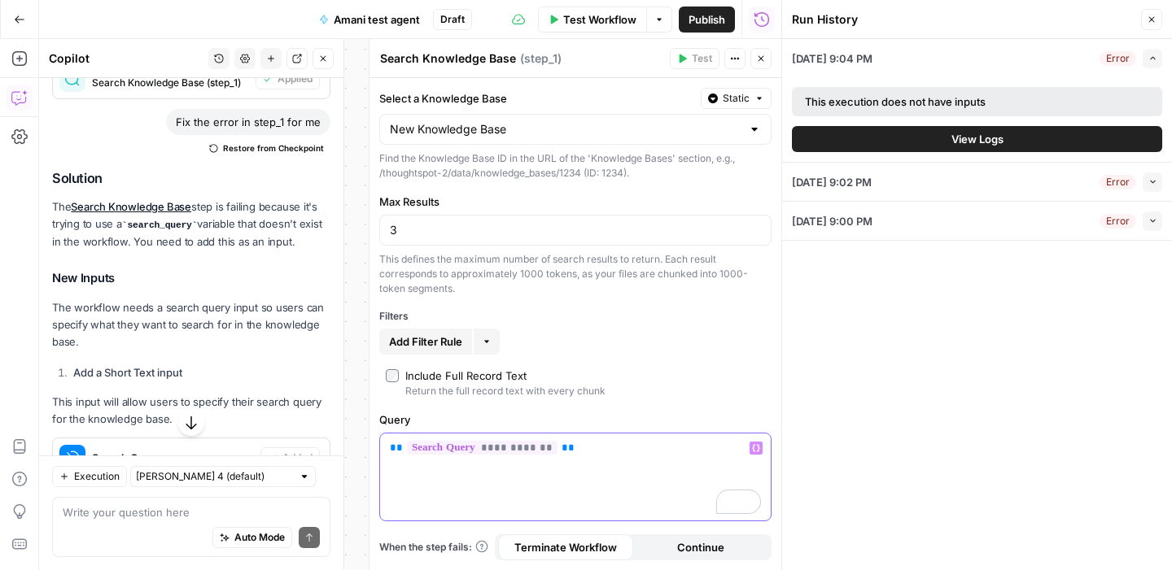
scroll to position [572, 0]
